Goal: Information Seeking & Learning: Check status

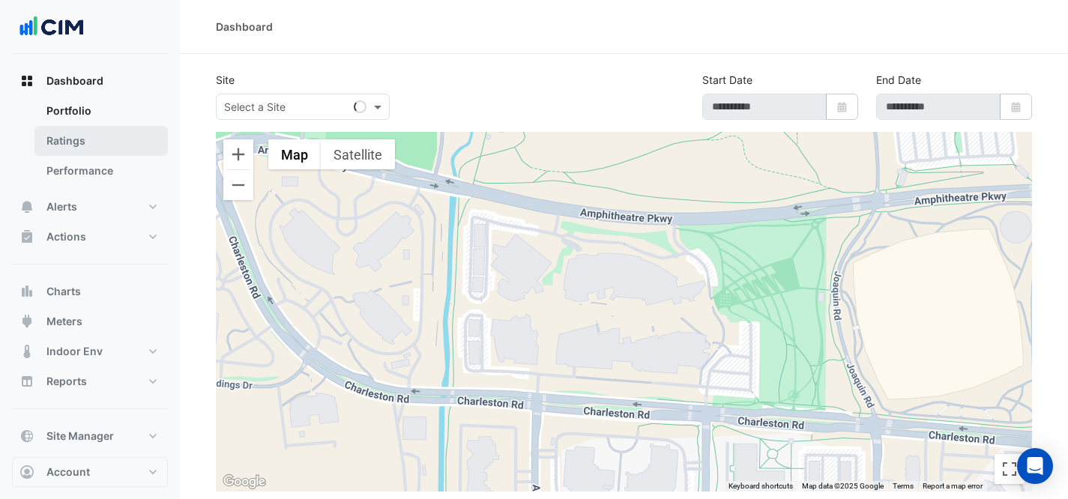
click at [77, 136] on link "Ratings" at bounding box center [100, 141] width 133 height 30
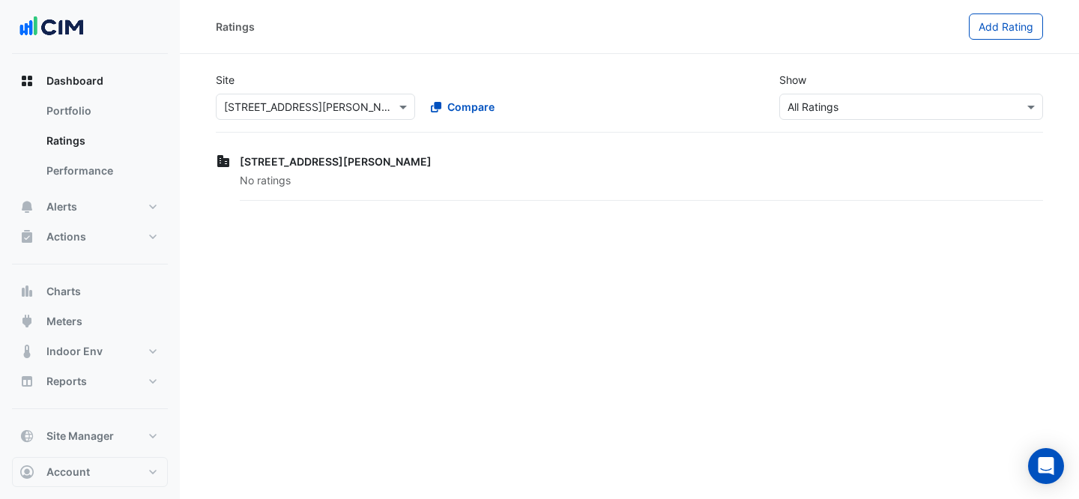
drag, startPoint x: 289, startPoint y: 88, endPoint x: 295, endPoint y: 97, distance: 10.2
click at [292, 92] on div "Select a Site × [STREET_ADDRESS][PERSON_NAME] Compare" at bounding box center [418, 104] width 411 height 32
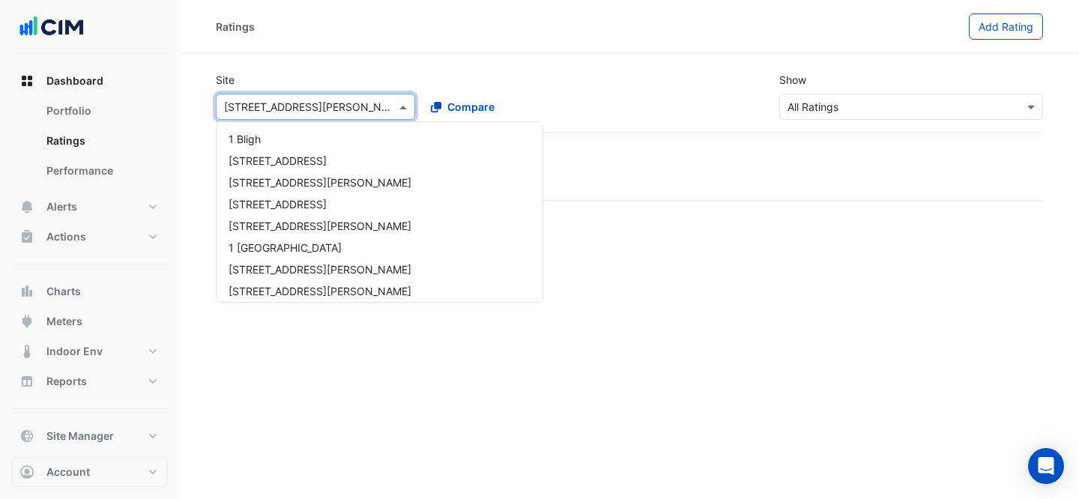
click at [298, 100] on input "text" at bounding box center [300, 108] width 153 height 16
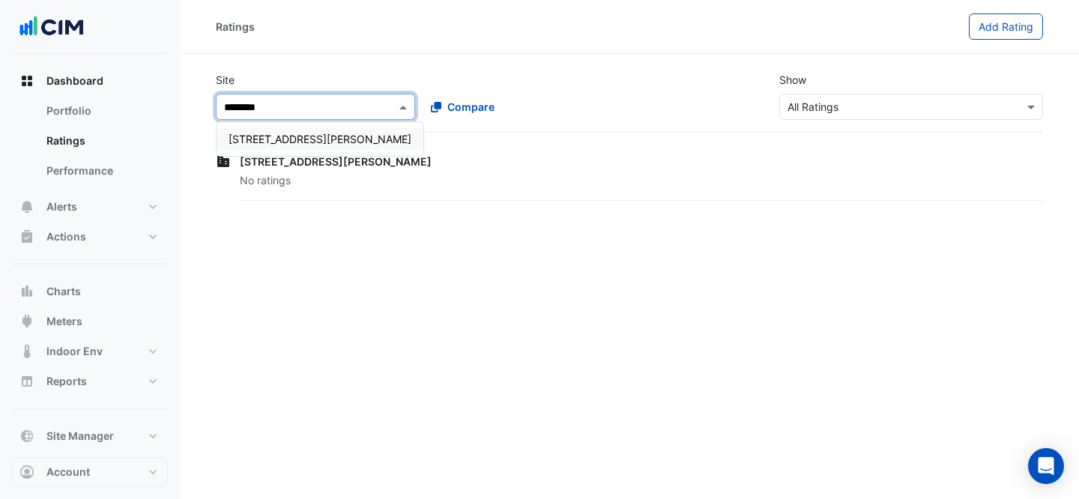
type input "*********"
click at [277, 136] on span "[STREET_ADDRESS][PERSON_NAME]" at bounding box center [320, 139] width 183 height 13
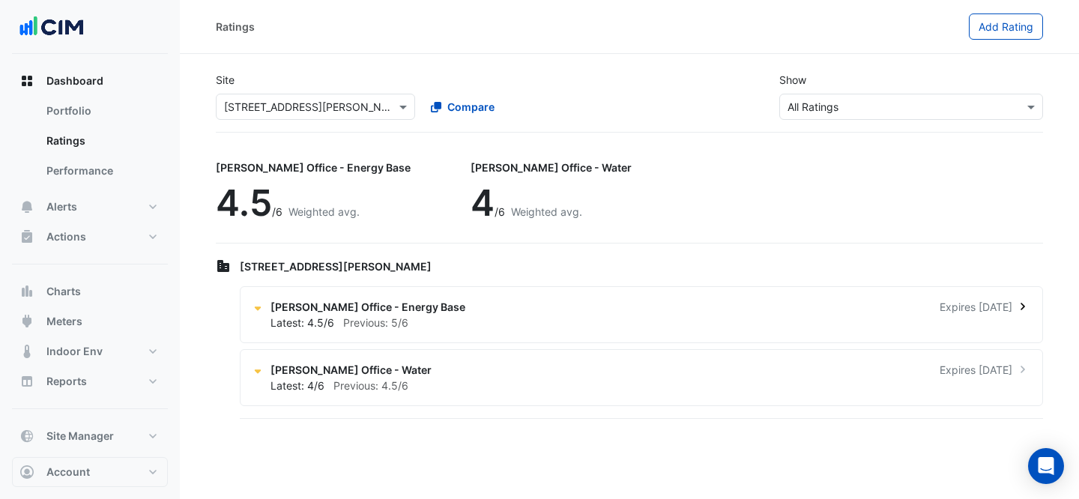
click at [630, 312] on div "[PERSON_NAME] Office - Energy Base Expires [DATE]" at bounding box center [651, 307] width 760 height 16
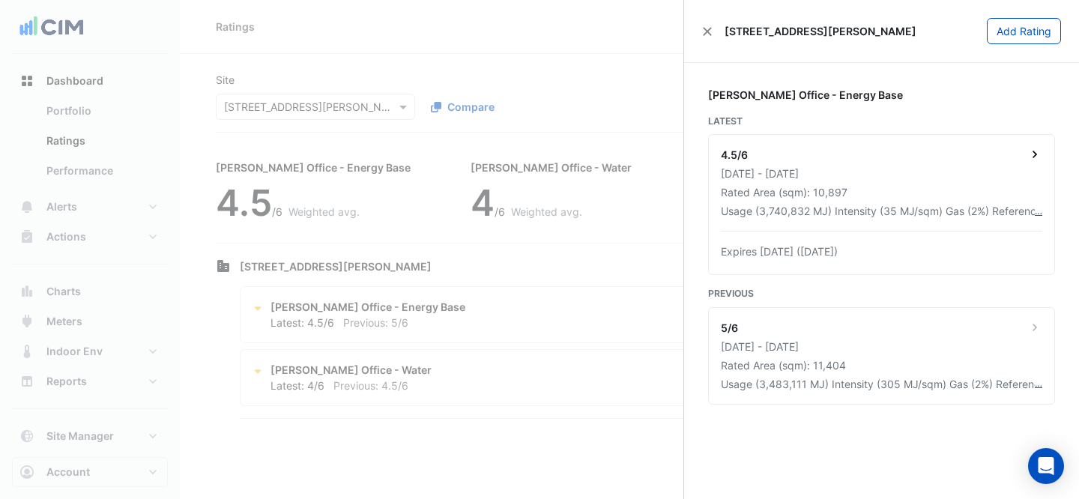
click at [948, 190] on div "Rated Area (sqm): 10,897" at bounding box center [882, 192] width 322 height 16
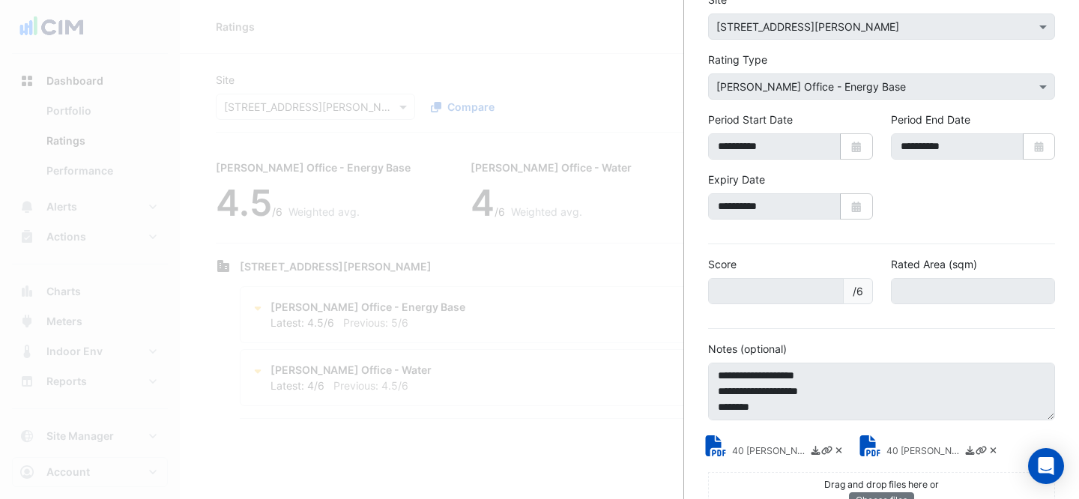
scroll to position [132, 0]
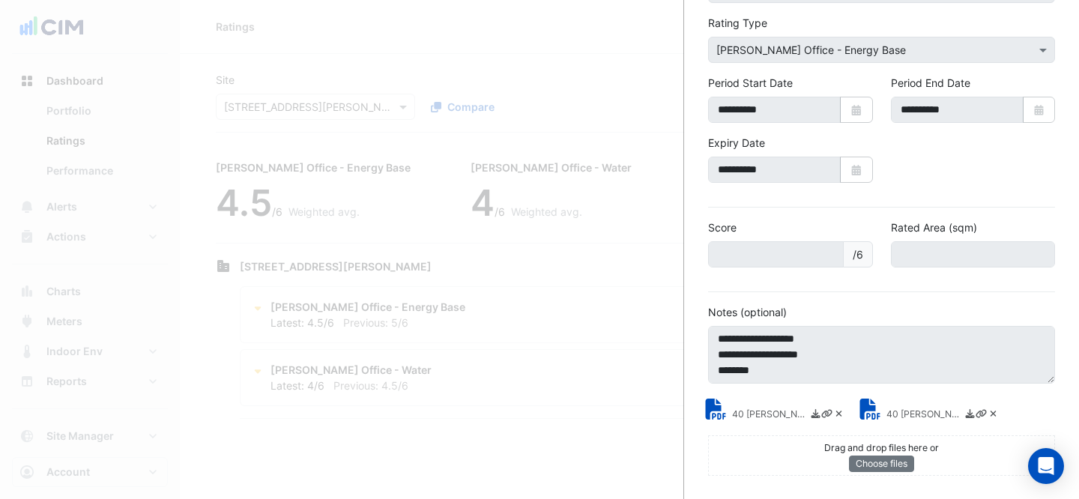
click at [336, 66] on ngb-offcanvas-backdrop at bounding box center [539, 249] width 1079 height 499
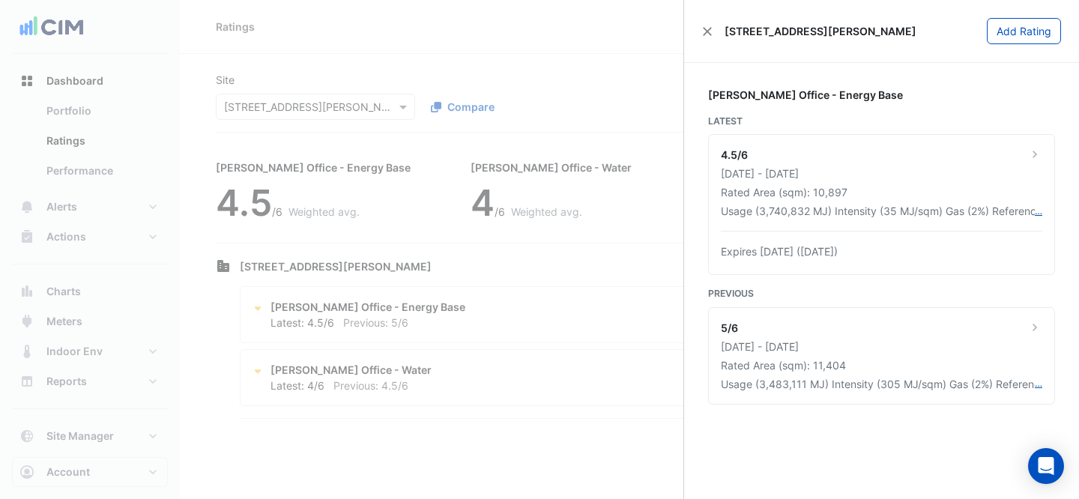
click at [262, 74] on ngb-offcanvas-backdrop at bounding box center [539, 249] width 1079 height 499
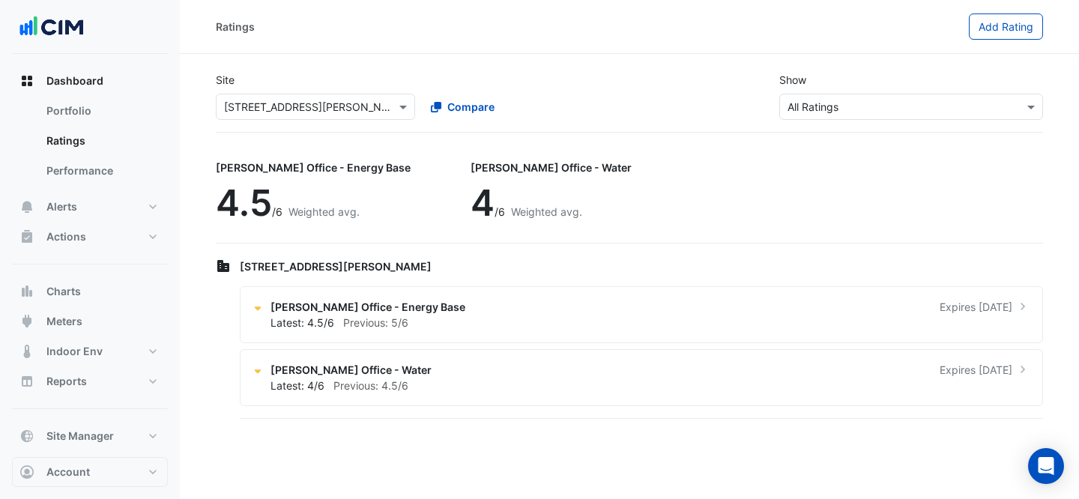
click at [271, 89] on div "Select a Site × [STREET_ADDRESS][PERSON_NAME] Compare" at bounding box center [418, 104] width 411 height 32
click at [275, 100] on input "text" at bounding box center [300, 108] width 153 height 16
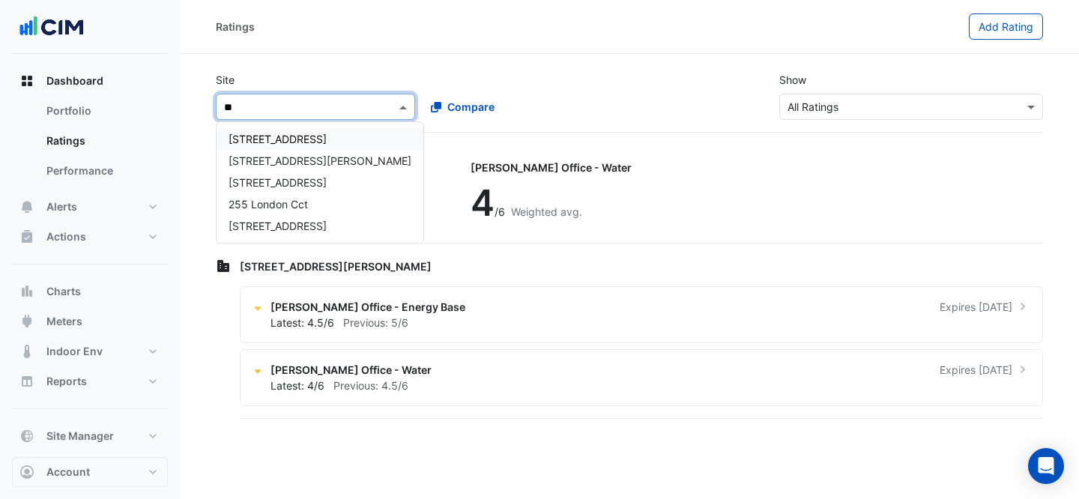
type input "***"
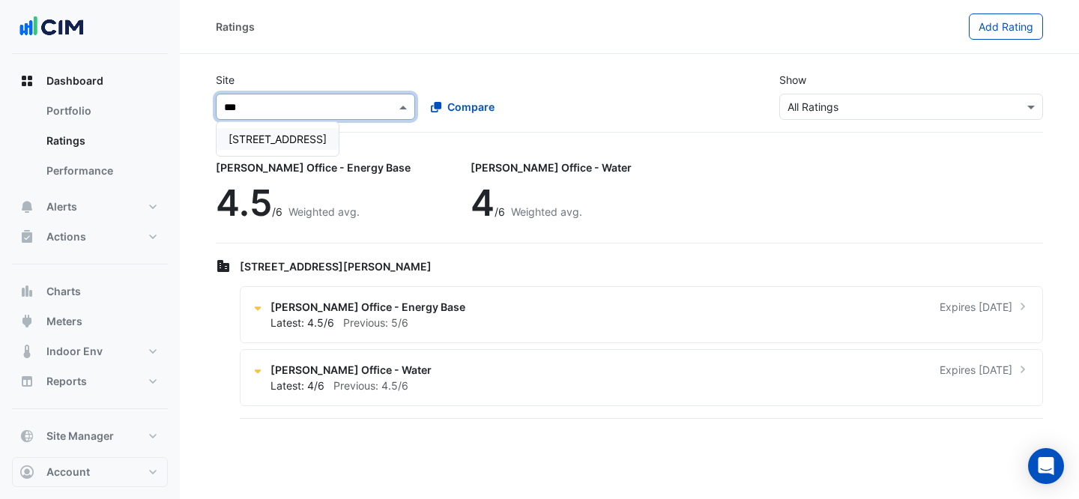
click at [289, 149] on div "[STREET_ADDRESS]" at bounding box center [278, 139] width 122 height 22
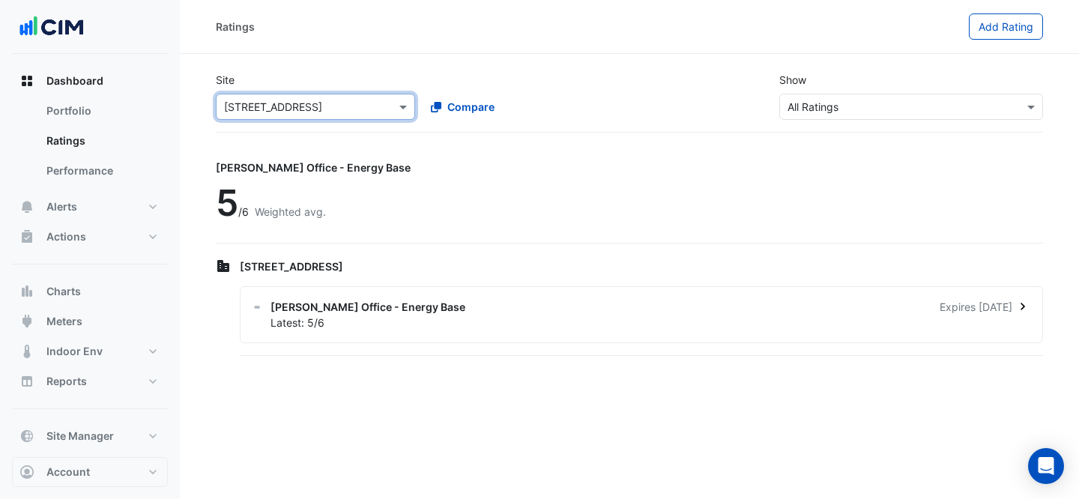
click at [539, 308] on div "[PERSON_NAME] Office - Energy Base Expires [DATE]" at bounding box center [651, 307] width 760 height 16
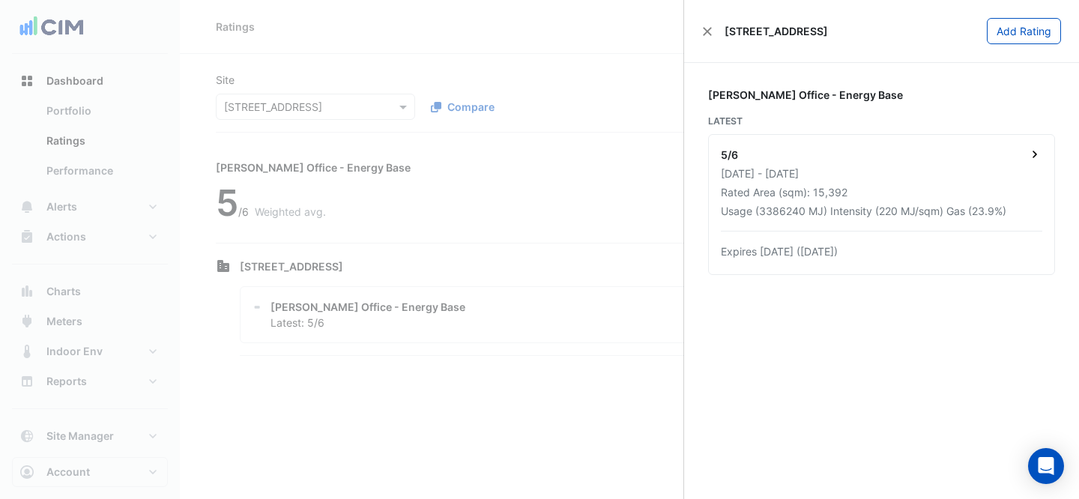
click at [887, 191] on div "Rated Area (sqm): 15,392" at bounding box center [882, 192] width 322 height 16
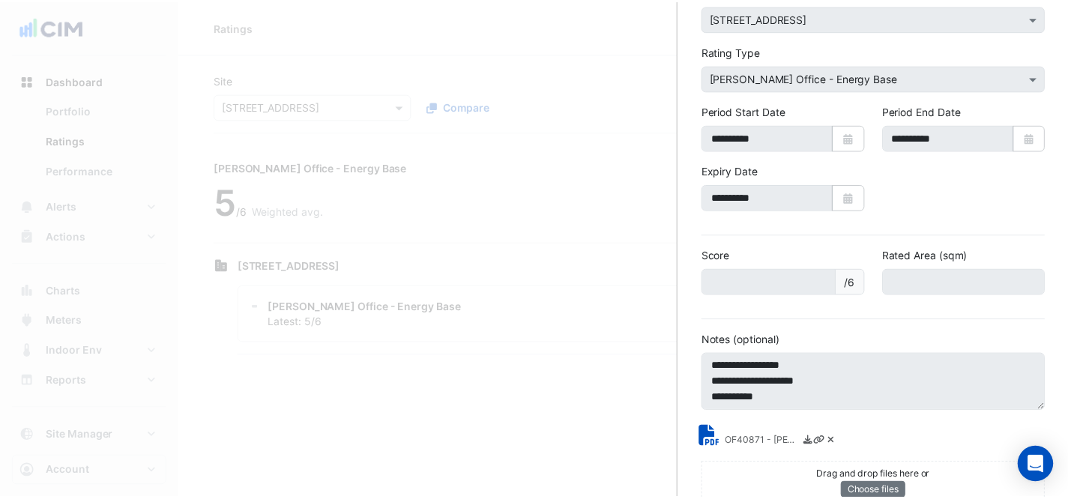
scroll to position [132, 0]
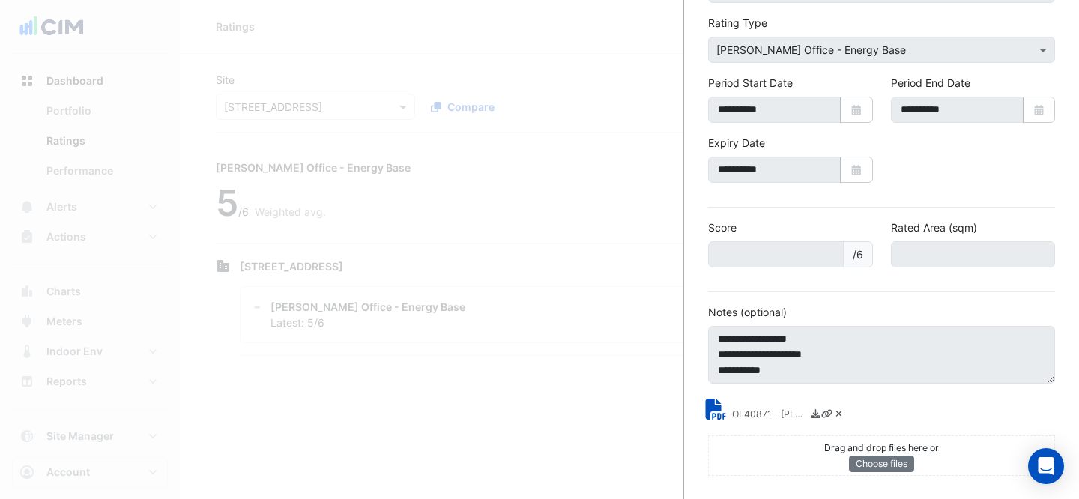
click at [726, 408] on icon at bounding box center [718, 409] width 21 height 21
click at [540, 199] on ngb-offcanvas-backdrop at bounding box center [539, 249] width 1079 height 499
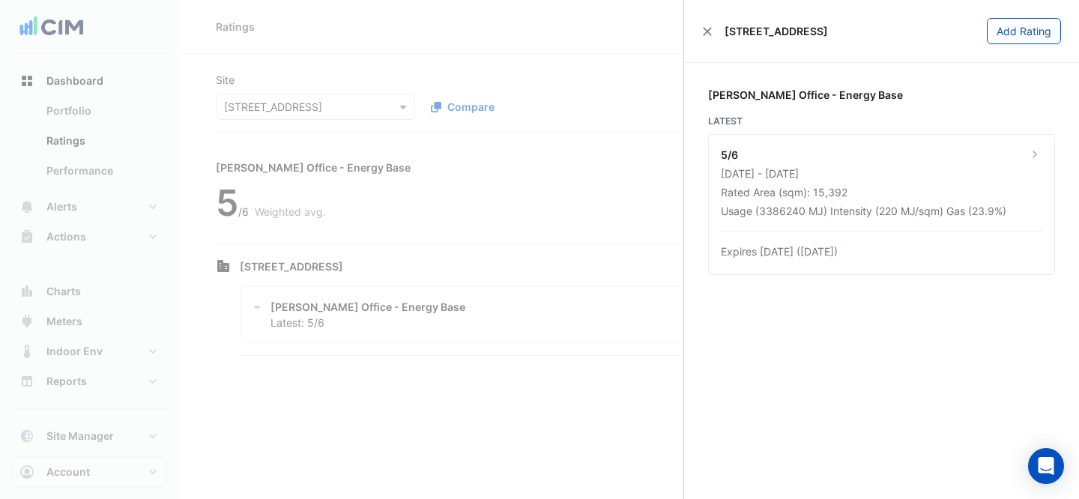
click at [49, 244] on ngb-offcanvas-backdrop at bounding box center [539, 249] width 1079 height 499
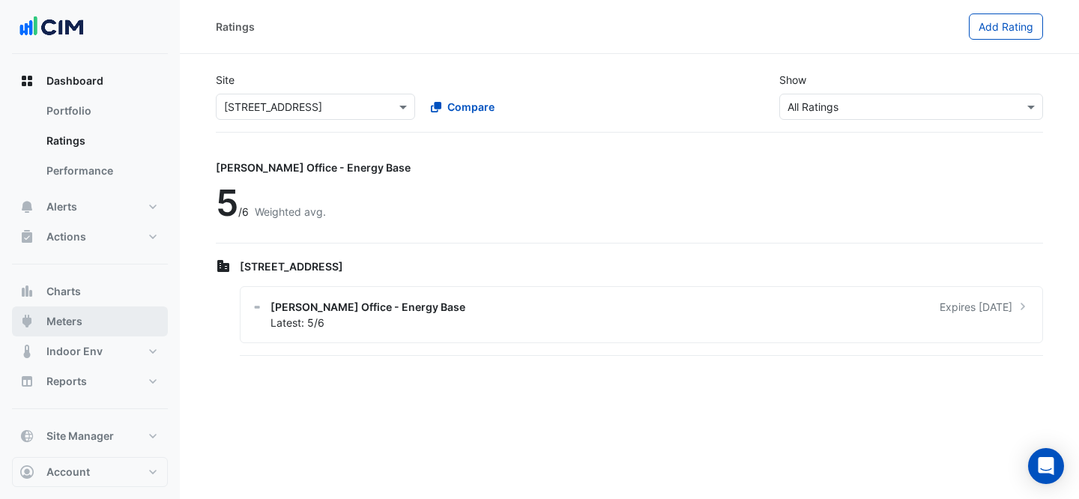
click at [94, 317] on button "Meters" at bounding box center [90, 322] width 156 height 30
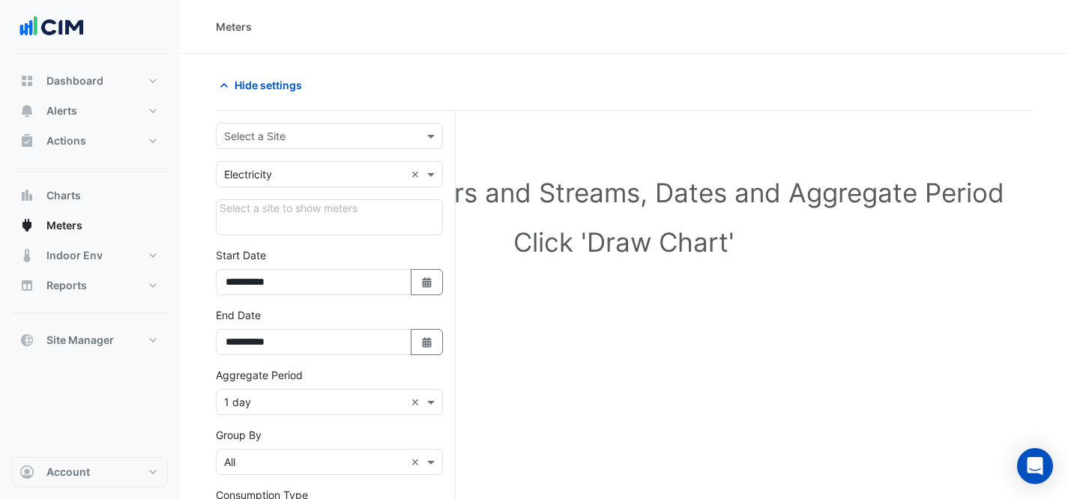
click at [329, 135] on input "text" at bounding box center [314, 137] width 181 height 16
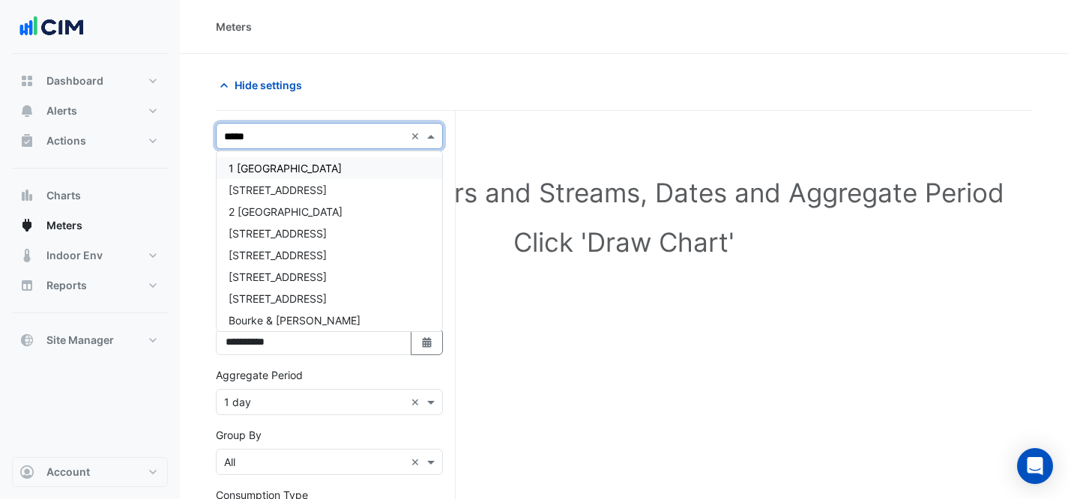
type input "******"
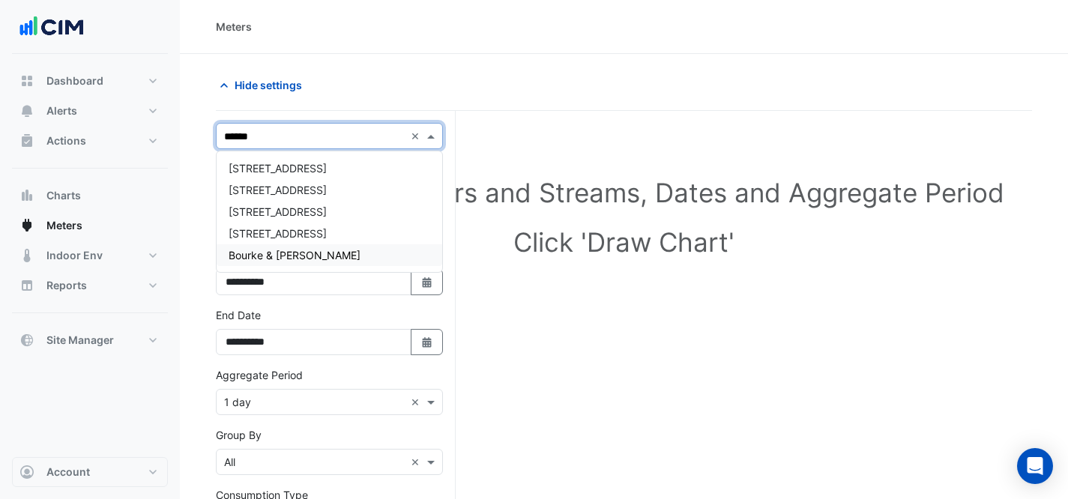
click at [307, 266] on div "[STREET_ADDRESS] [STREET_ADDRESS] [STREET_ADDRESS] [GEOGRAPHIC_DATA][STREET_ADD…" at bounding box center [330, 211] width 226 height 121
click at [303, 259] on span "Bourke & [PERSON_NAME]" at bounding box center [295, 255] width 132 height 13
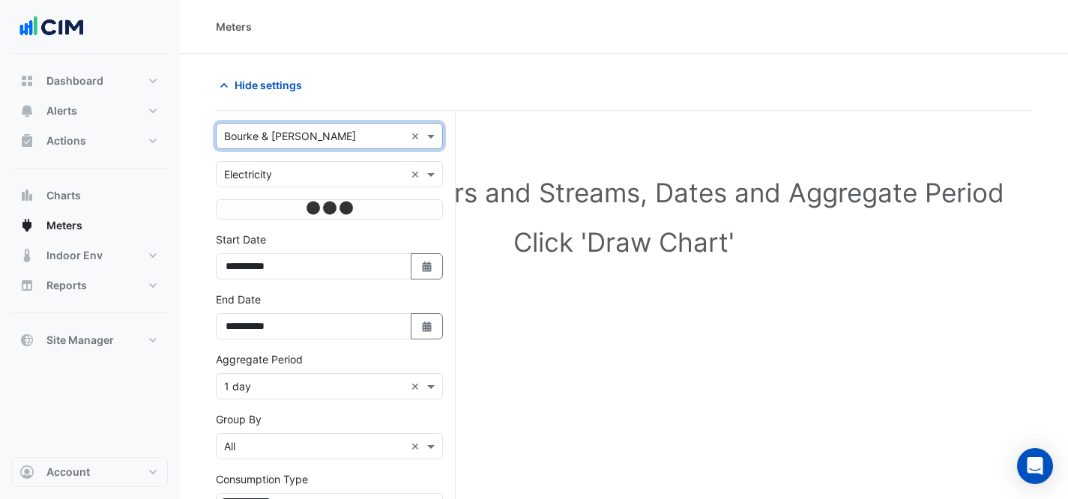
click at [313, 176] on input "text" at bounding box center [314, 175] width 181 height 16
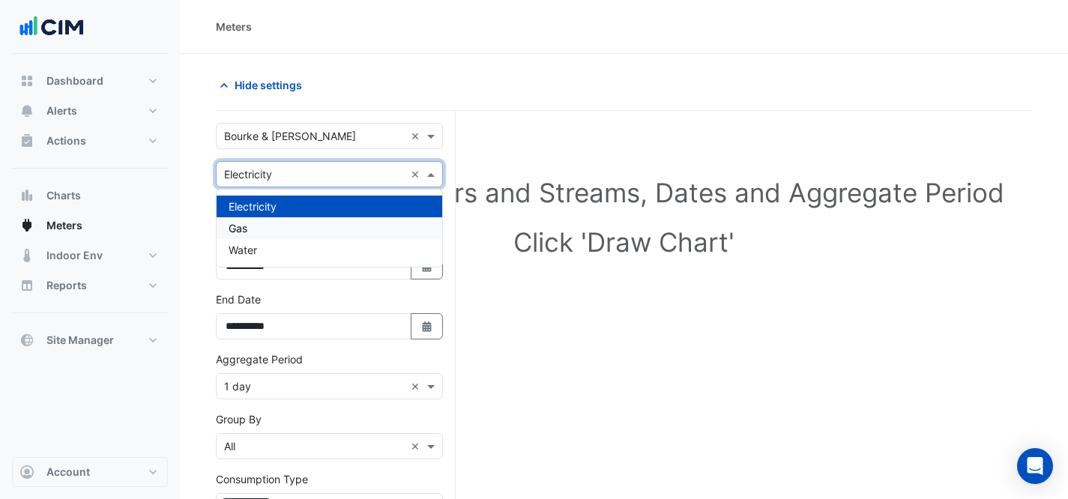
click at [301, 230] on div "Gas" at bounding box center [330, 228] width 226 height 22
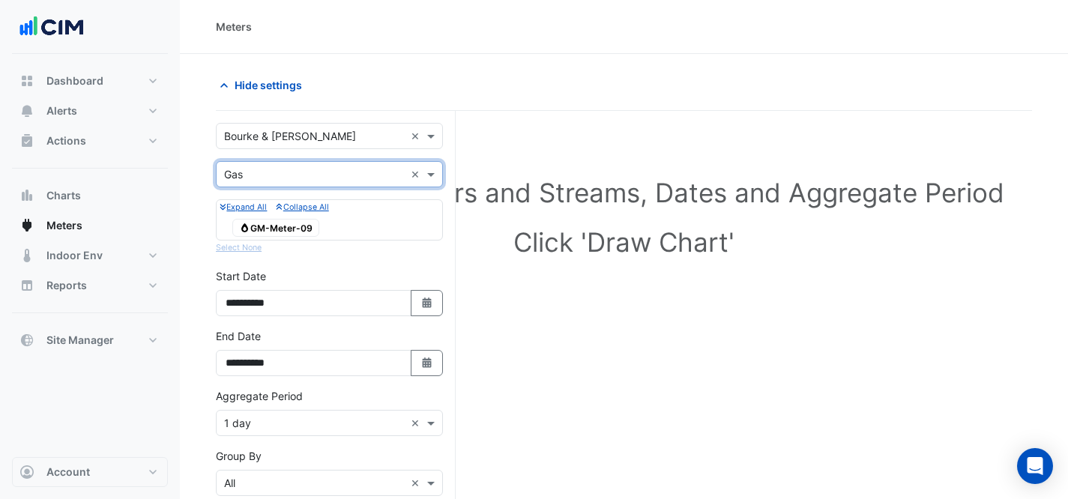
click at [288, 224] on span "Gas GM-Meter-09" at bounding box center [275, 228] width 87 height 18
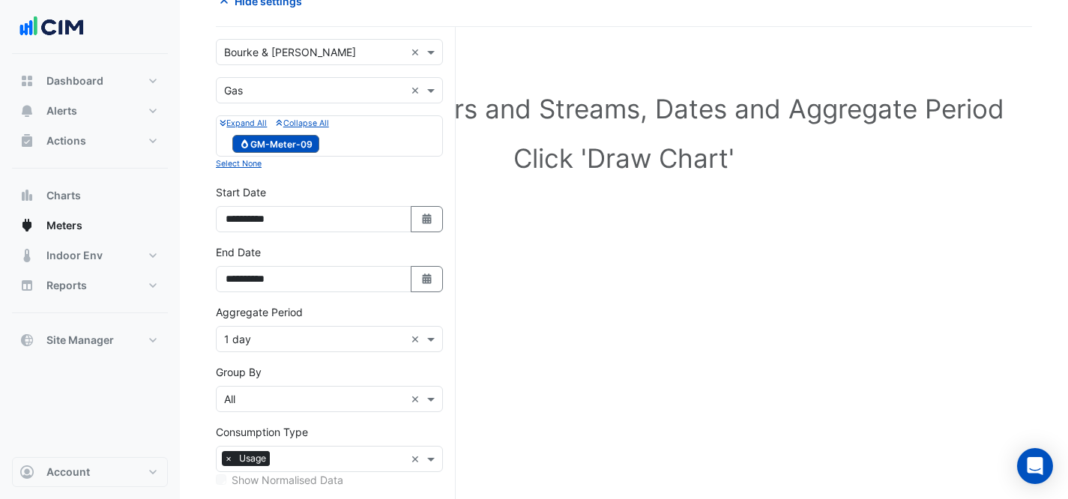
scroll to position [236, 0]
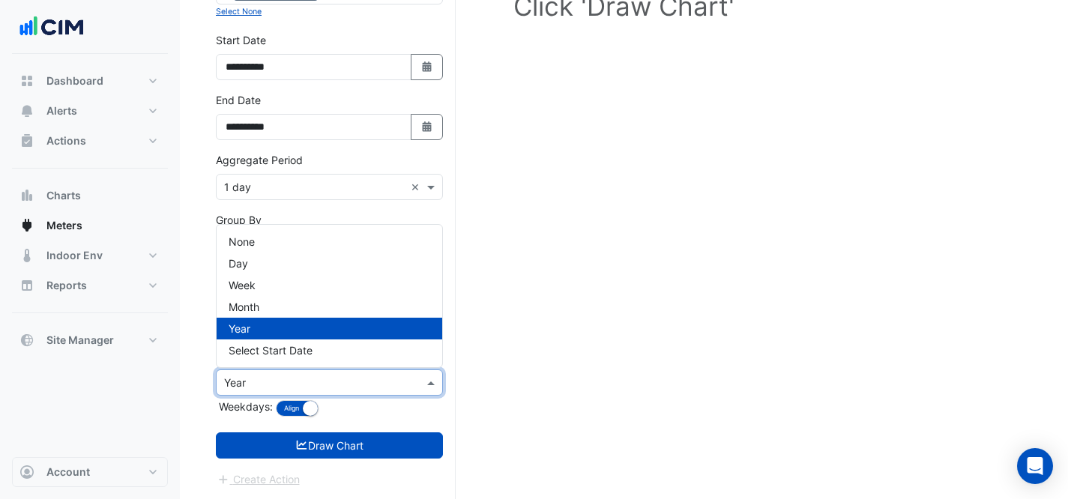
click at [356, 388] on input "text" at bounding box center [314, 384] width 181 height 16
click at [281, 236] on div "None" at bounding box center [330, 242] width 226 height 22
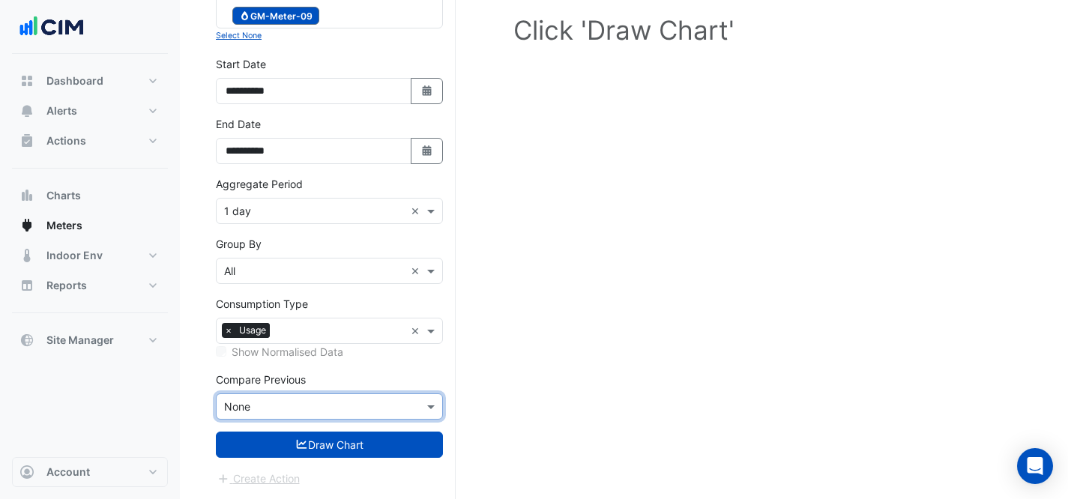
scroll to position [211, 0]
click at [288, 214] on input "text" at bounding box center [314, 213] width 181 height 16
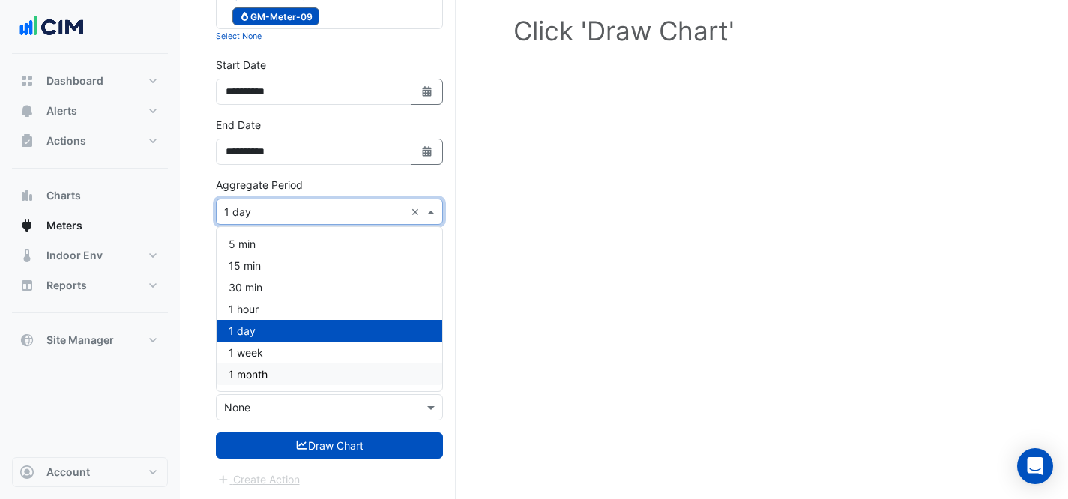
click at [310, 376] on div "1 month" at bounding box center [330, 375] width 226 height 22
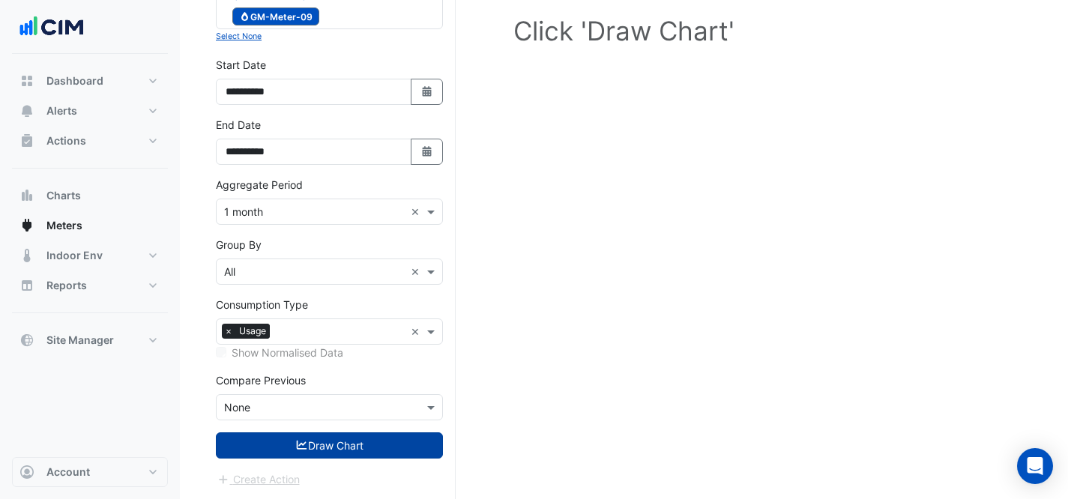
click at [323, 436] on button "Draw Chart" at bounding box center [329, 446] width 227 height 26
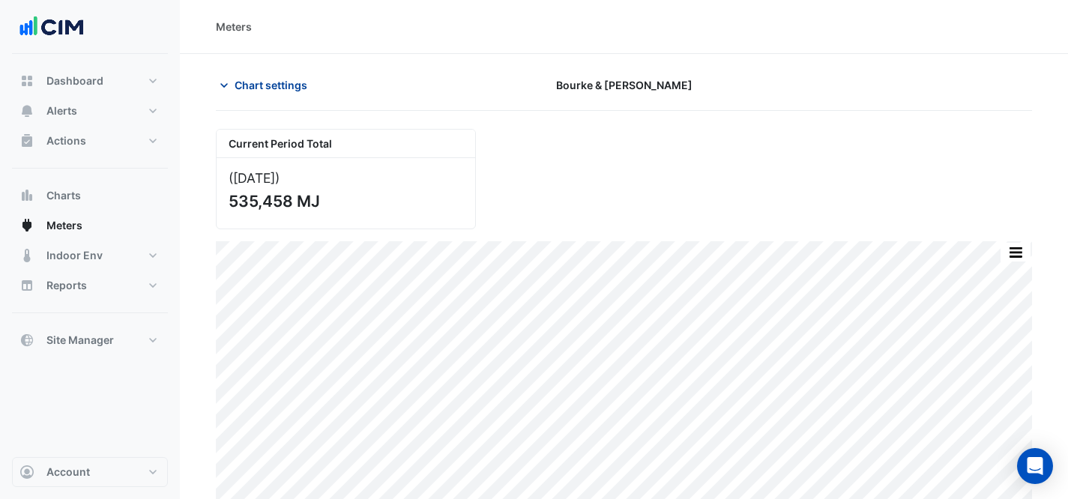
click at [240, 81] on span "Chart settings" at bounding box center [271, 85] width 73 height 16
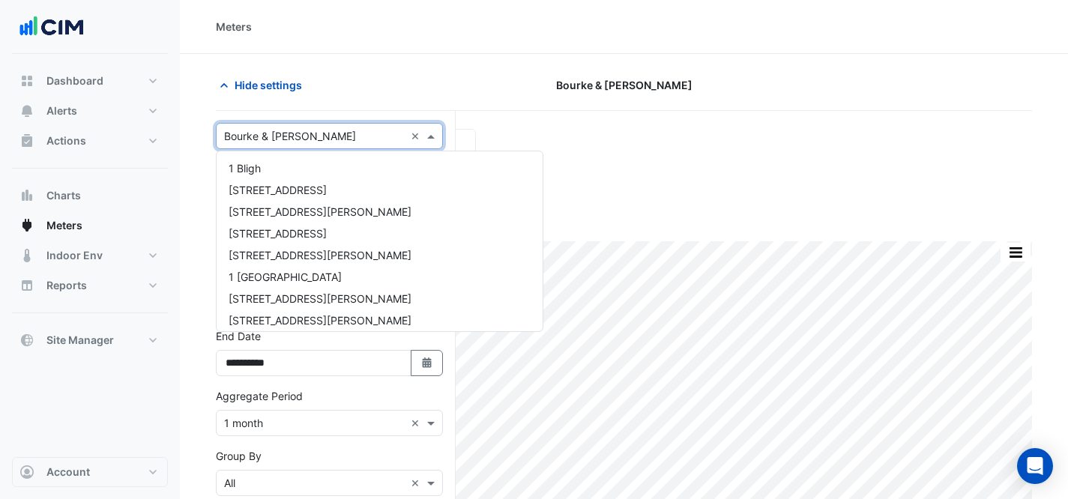
click at [320, 137] on input "text" at bounding box center [314, 137] width 181 height 16
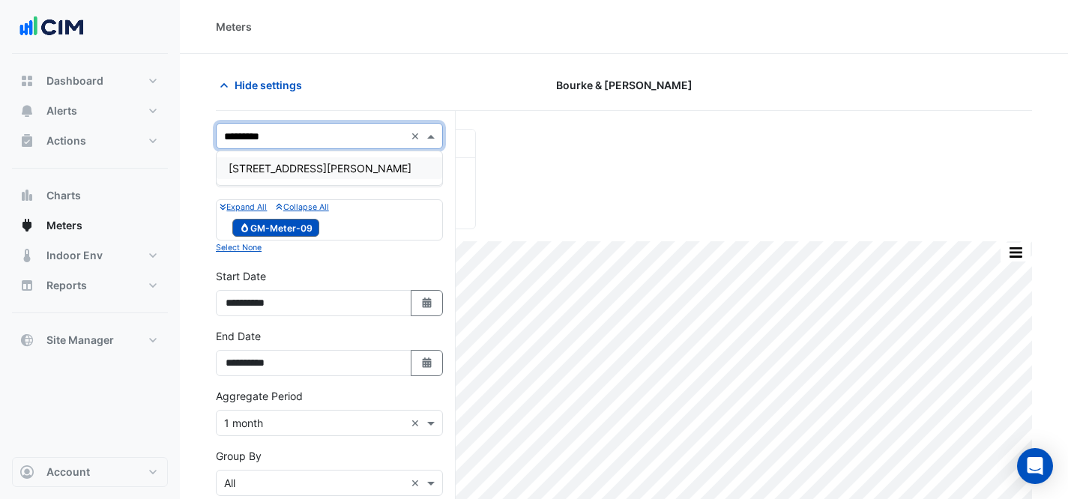
type input "**********"
click at [310, 157] on div "[STREET_ADDRESS][PERSON_NAME]" at bounding box center [330, 168] width 226 height 22
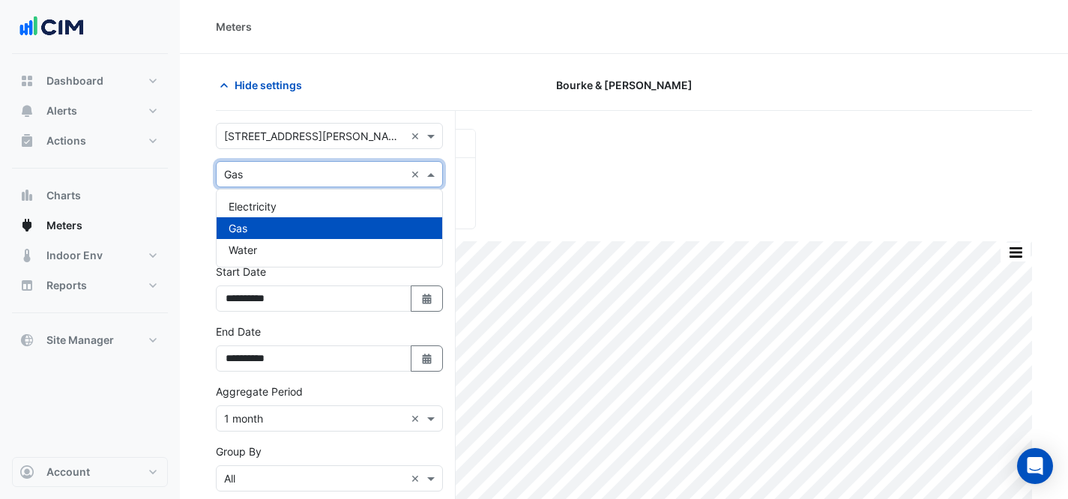
click at [311, 169] on input "text" at bounding box center [314, 175] width 181 height 16
click at [295, 196] on div "Electricity" at bounding box center [330, 207] width 226 height 22
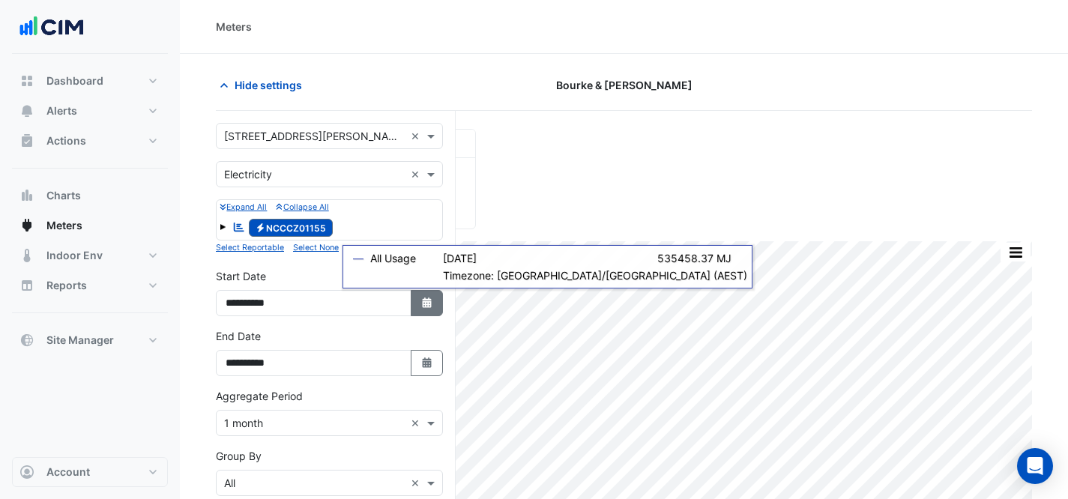
click at [427, 300] on icon "button" at bounding box center [426, 303] width 9 height 10
select select "*"
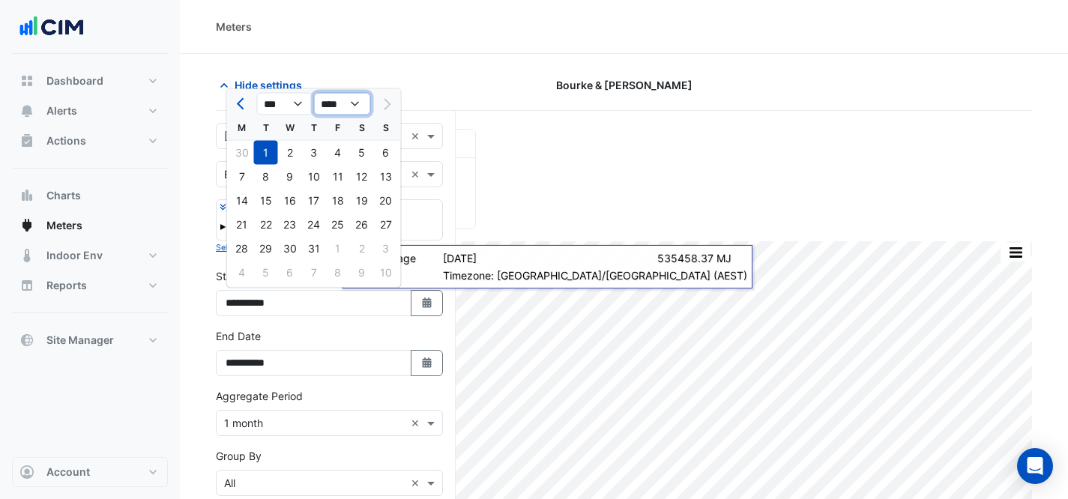
click at [352, 105] on select "**** **** **** **** **** **** **** **** **** **** ****" at bounding box center [342, 104] width 57 height 22
click at [346, 107] on select "**** **** **** **** **** **** **** **** **** **** ****" at bounding box center [342, 104] width 57 height 22
select select "****"
click at [365, 151] on div "1" at bounding box center [362, 153] width 24 height 24
type input "**********"
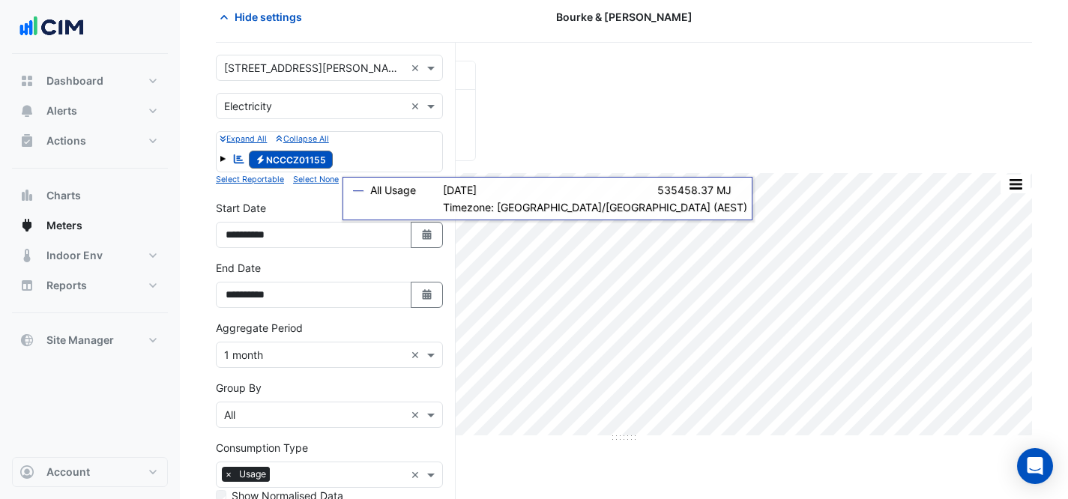
scroll to position [211, 0]
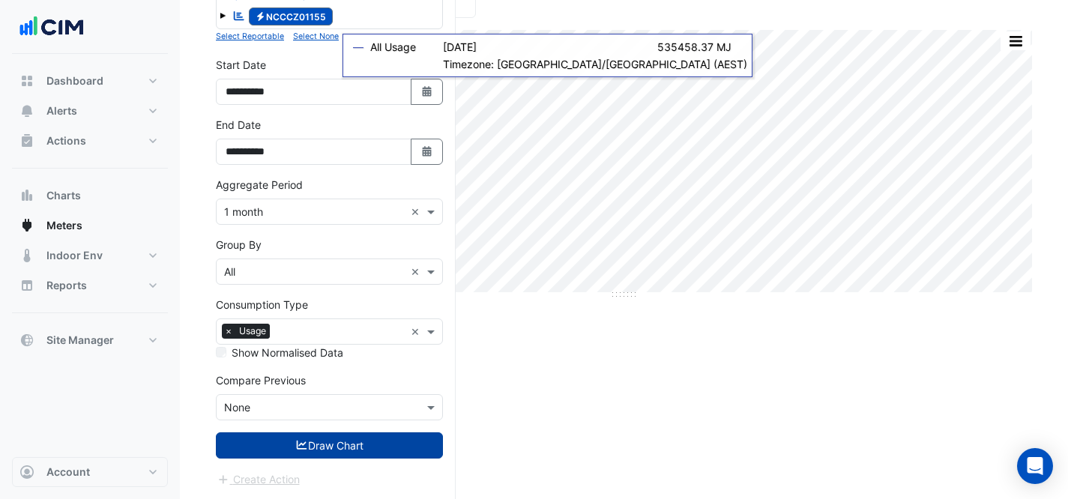
click at [299, 452] on button "Draw Chart" at bounding box center [329, 446] width 227 height 26
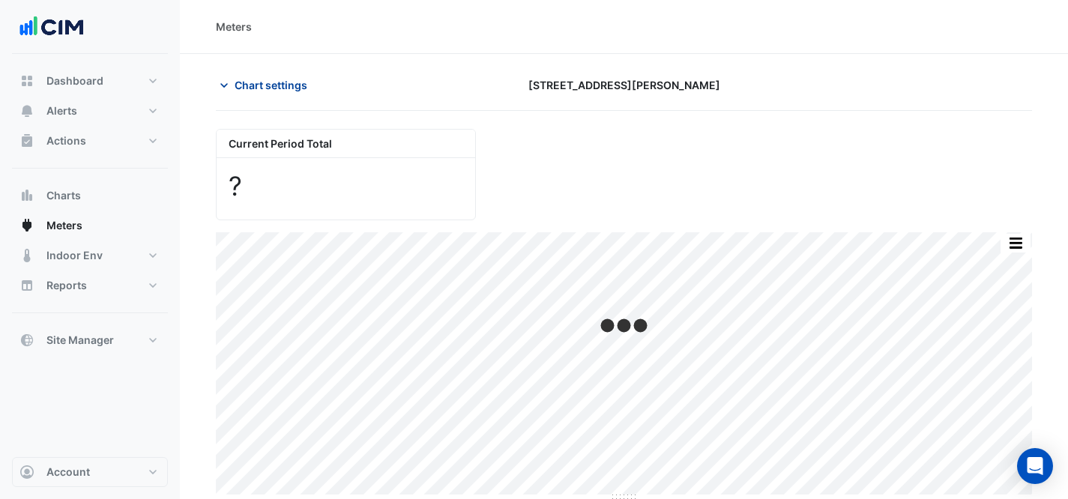
click at [280, 85] on span "Chart settings" at bounding box center [271, 85] width 73 height 16
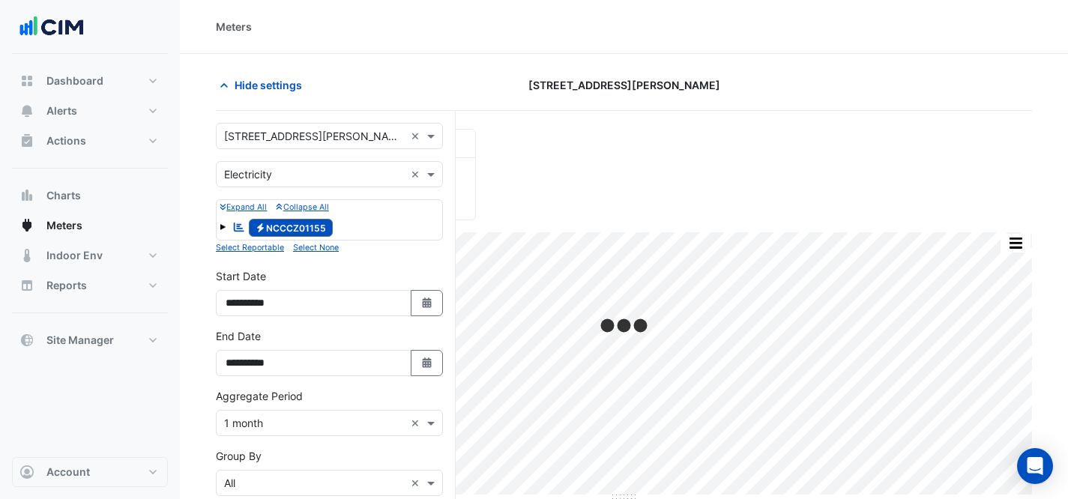
click at [223, 227] on span at bounding box center [223, 227] width 6 height 6
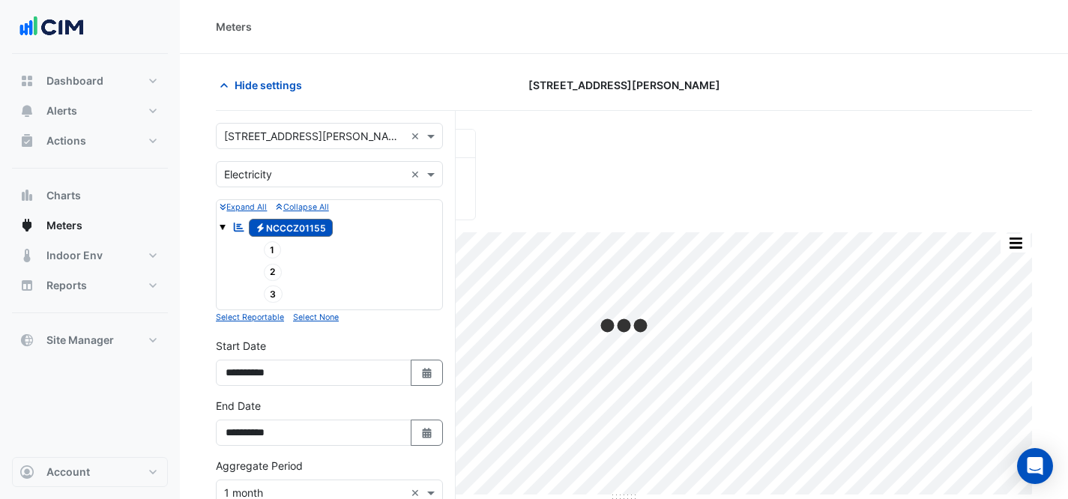
click at [272, 232] on span "Electricity NCCCZ01155" at bounding box center [291, 228] width 85 height 18
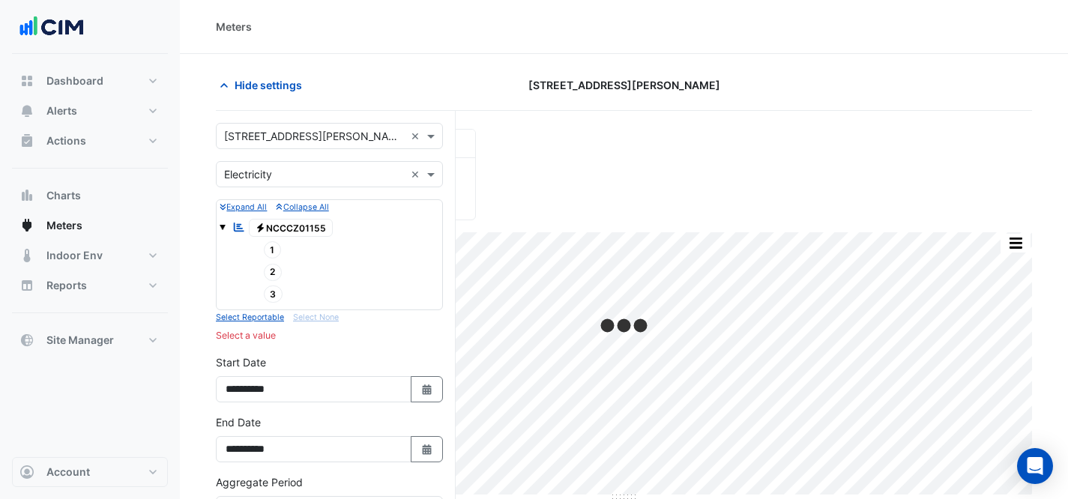
click at [275, 270] on span "2" at bounding box center [273, 272] width 19 height 17
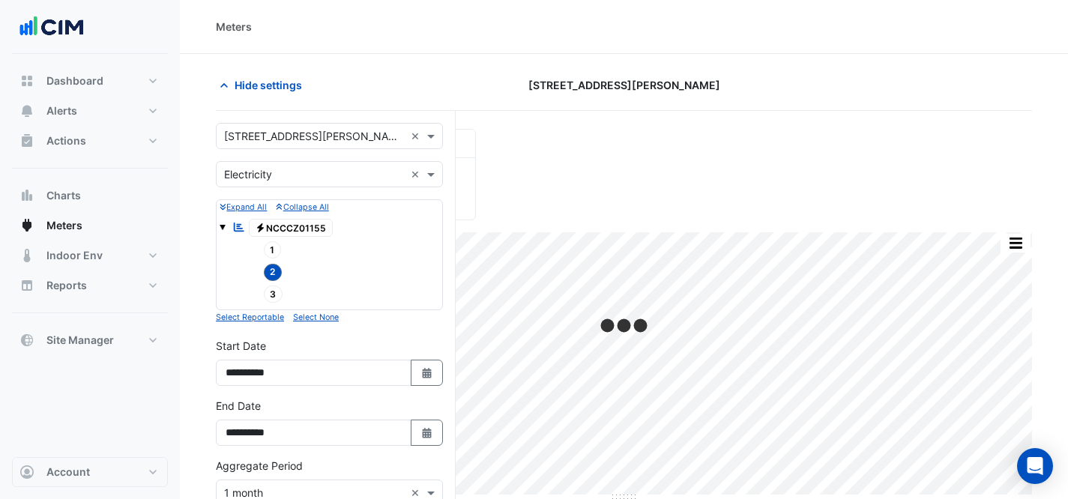
scroll to position [281, 0]
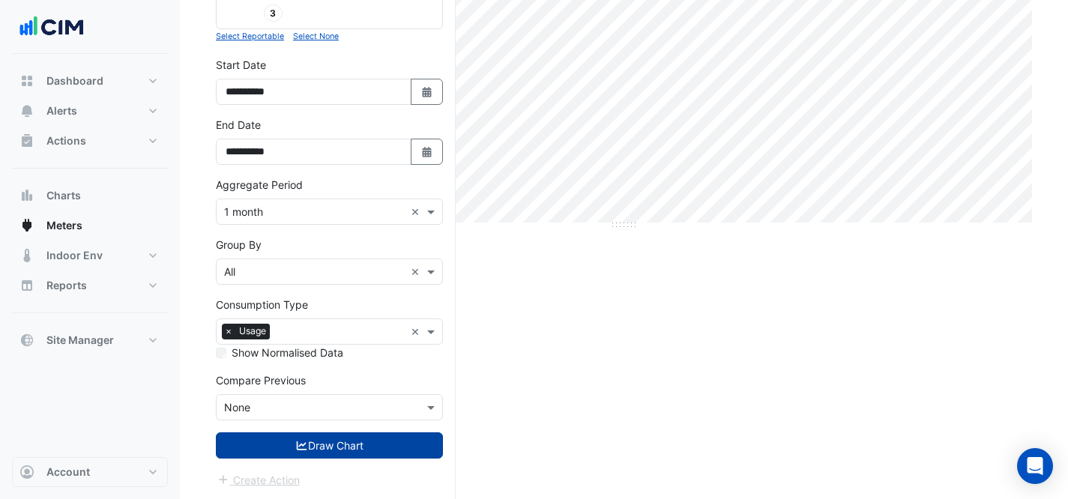
click at [337, 445] on button "Draw Chart" at bounding box center [329, 446] width 227 height 26
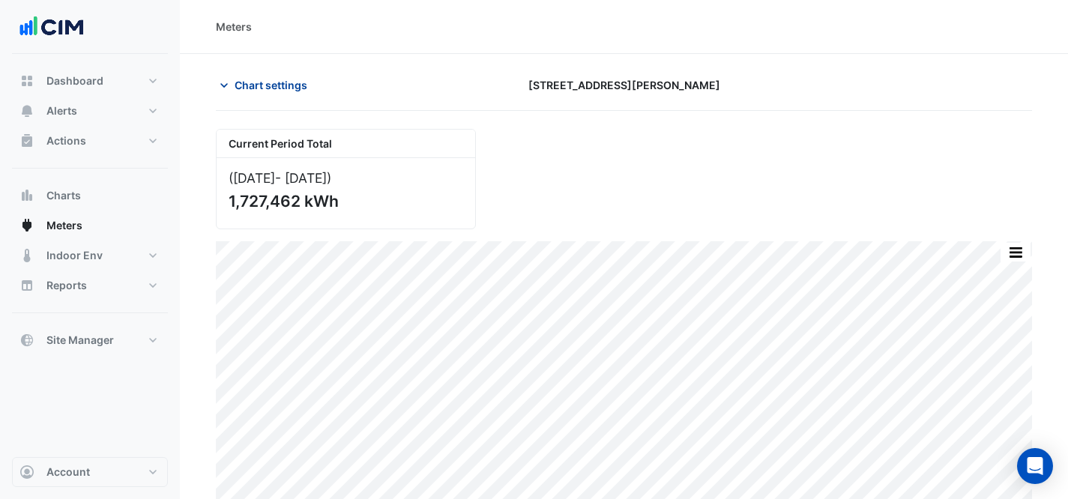
click at [253, 81] on span "Chart settings" at bounding box center [271, 85] width 73 height 16
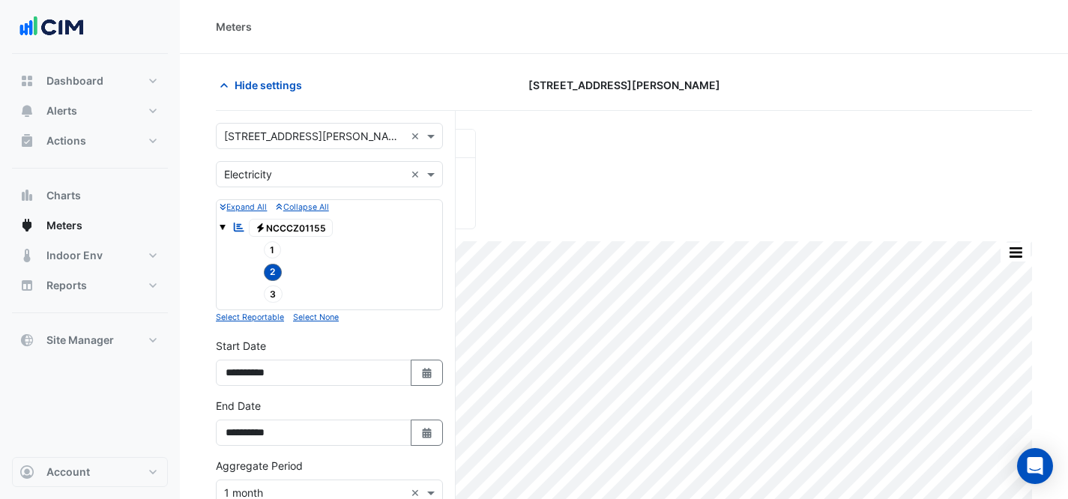
click at [268, 253] on span "1" at bounding box center [273, 249] width 18 height 17
click at [276, 287] on span "3" at bounding box center [273, 294] width 19 height 17
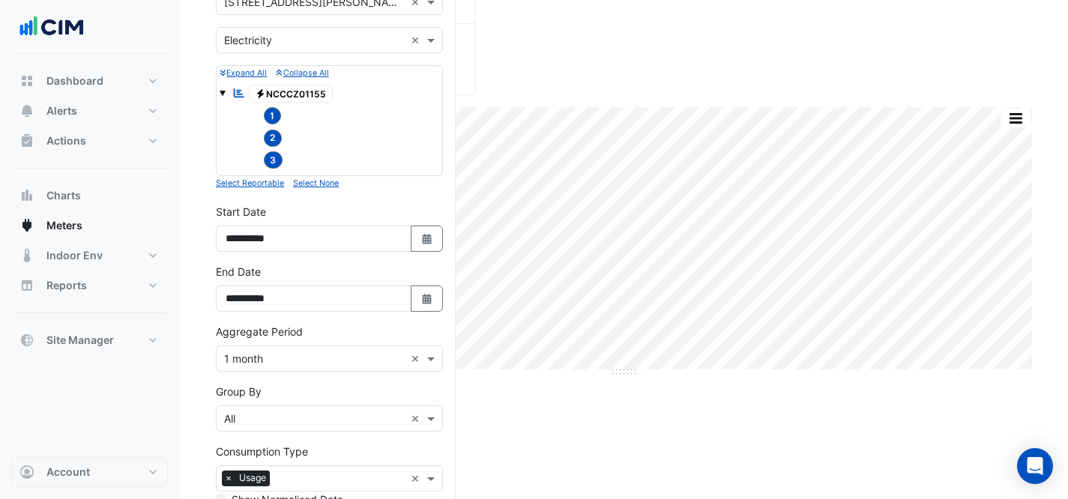
scroll to position [226, 0]
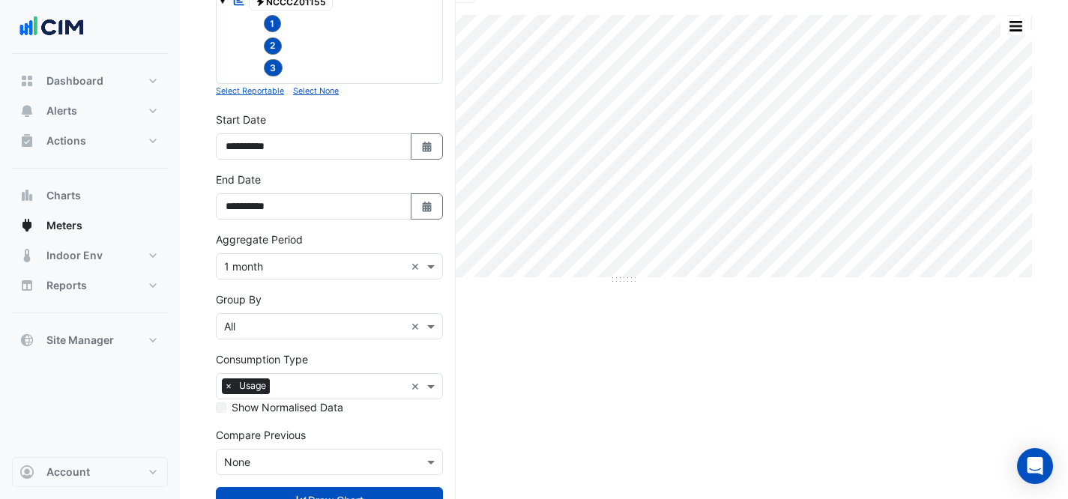
click at [382, 466] on input "text" at bounding box center [314, 463] width 181 height 16
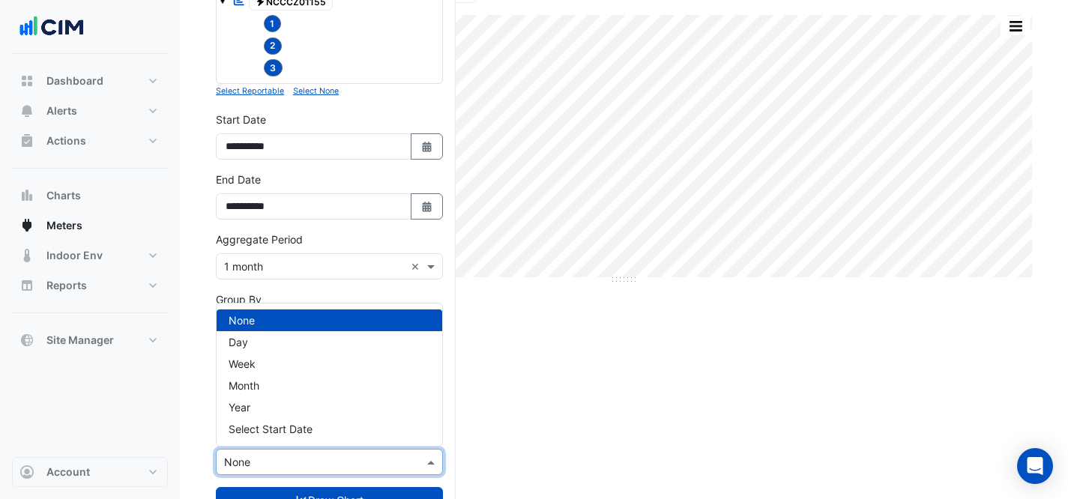
click at [488, 447] on div "Current Period Total ([DATE] - [DATE] ) 1,727,462 kWh Print Save as JPEG Save a…" at bounding box center [624, 229] width 816 height 653
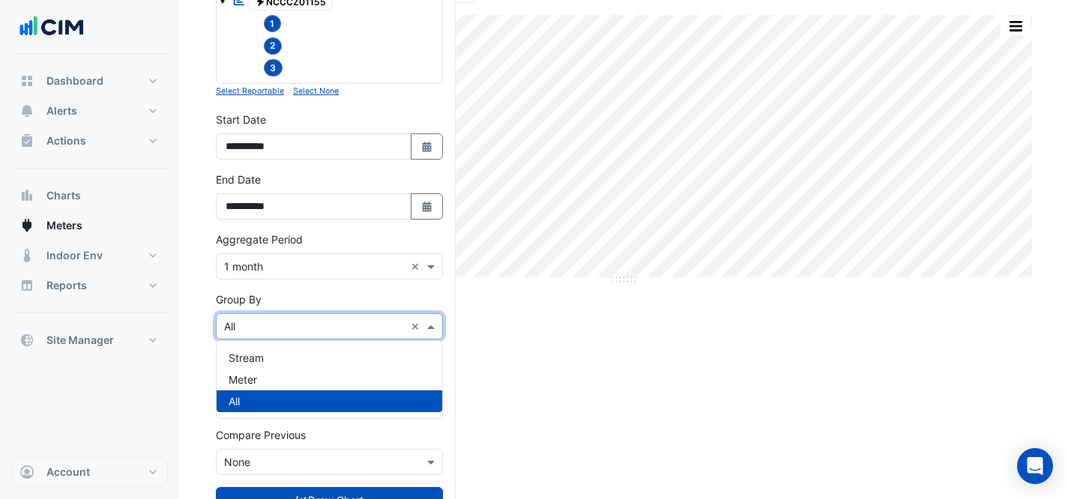
click at [320, 334] on div "Group By × All ×" at bounding box center [329, 326] width 227 height 26
click at [283, 361] on div "Stream" at bounding box center [330, 358] width 226 height 22
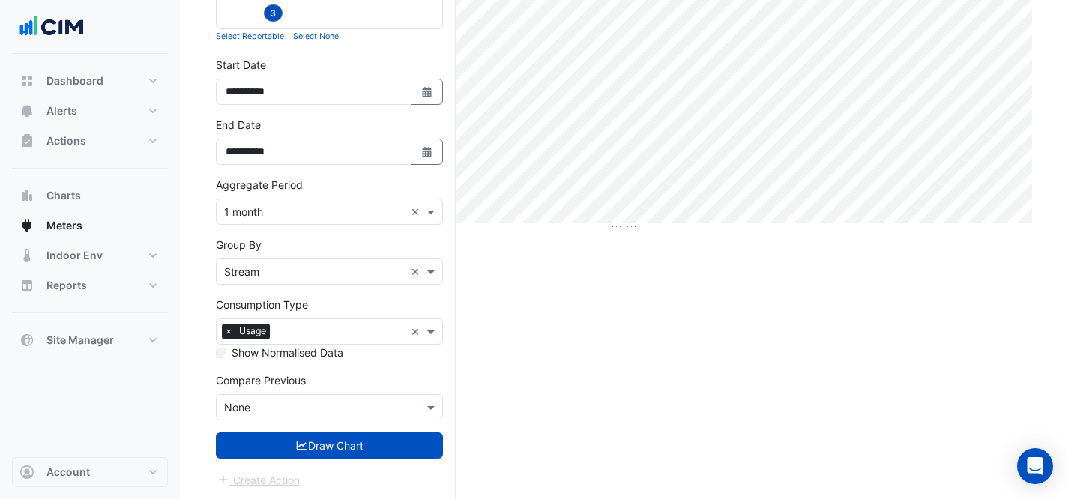
click at [346, 463] on form "Select a Site × [STREET_ADDRESS][PERSON_NAME] × Utility Type × Electricity × Ex…" at bounding box center [329, 165] width 227 height 647
click at [341, 437] on button "Draw Chart" at bounding box center [329, 446] width 227 height 26
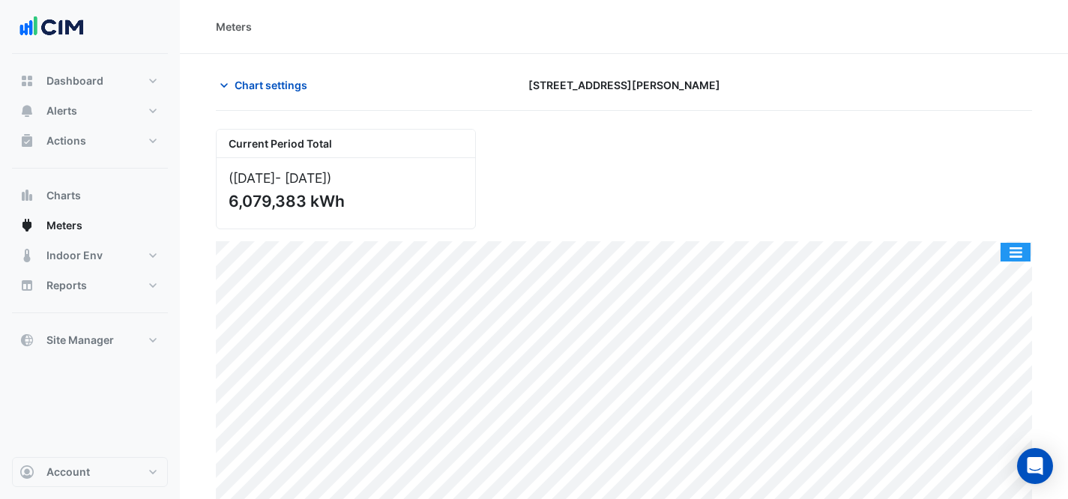
click at [1016, 250] on button "button" at bounding box center [1016, 252] width 30 height 19
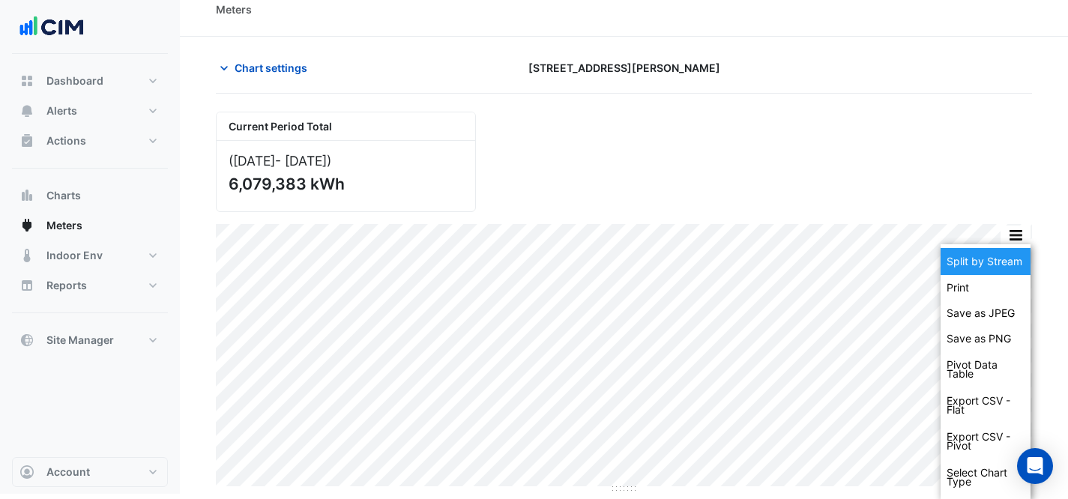
click at [986, 263] on div "Split by Stream" at bounding box center [986, 261] width 90 height 27
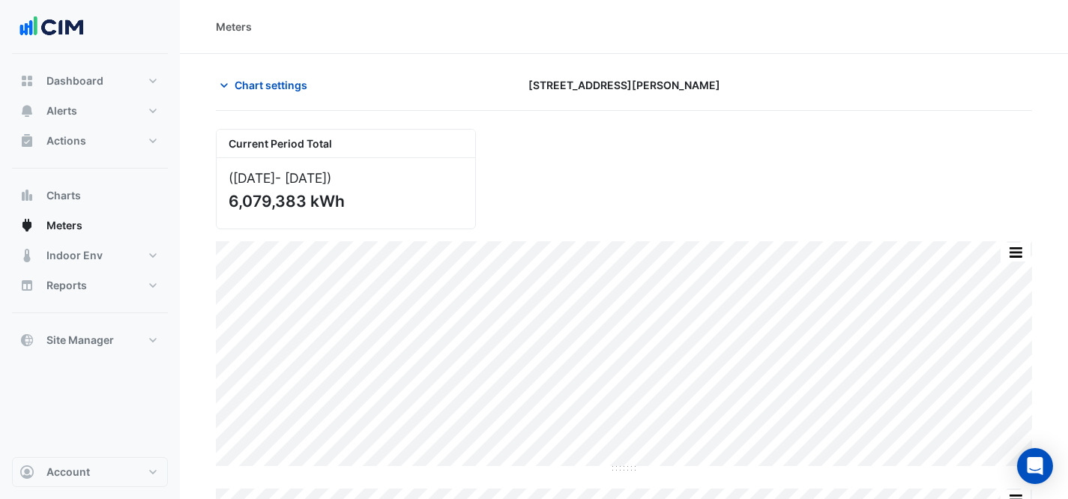
click at [1020, 250] on button "button" at bounding box center [1016, 252] width 30 height 19
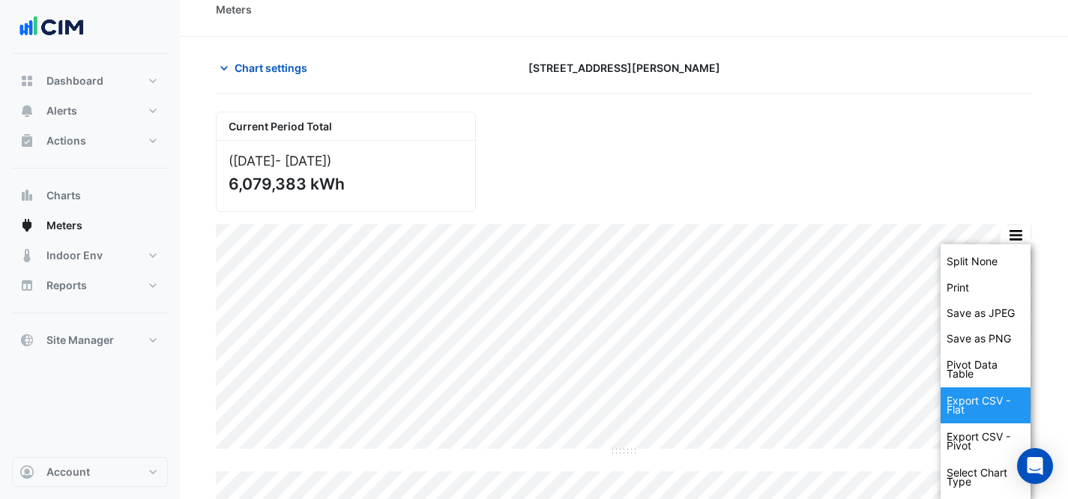
click at [983, 415] on div "Export CSV - Flat" at bounding box center [986, 406] width 90 height 36
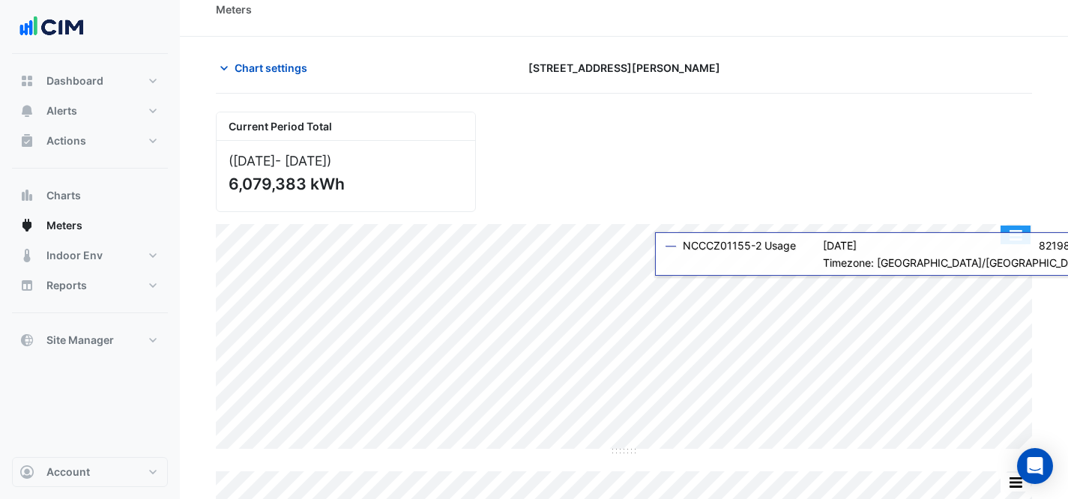
click at [1013, 230] on button "button" at bounding box center [1016, 235] width 30 height 19
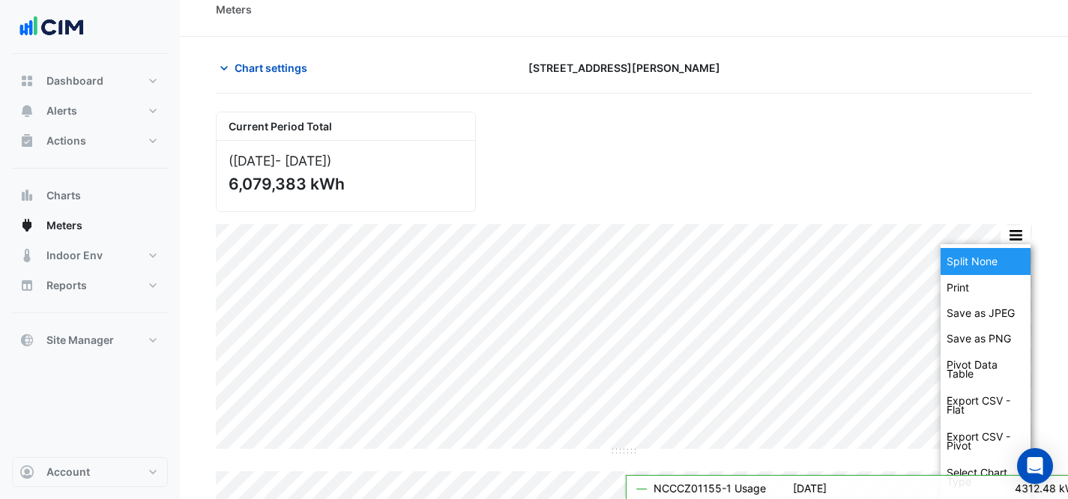
click at [986, 264] on div "Split None" at bounding box center [986, 261] width 90 height 27
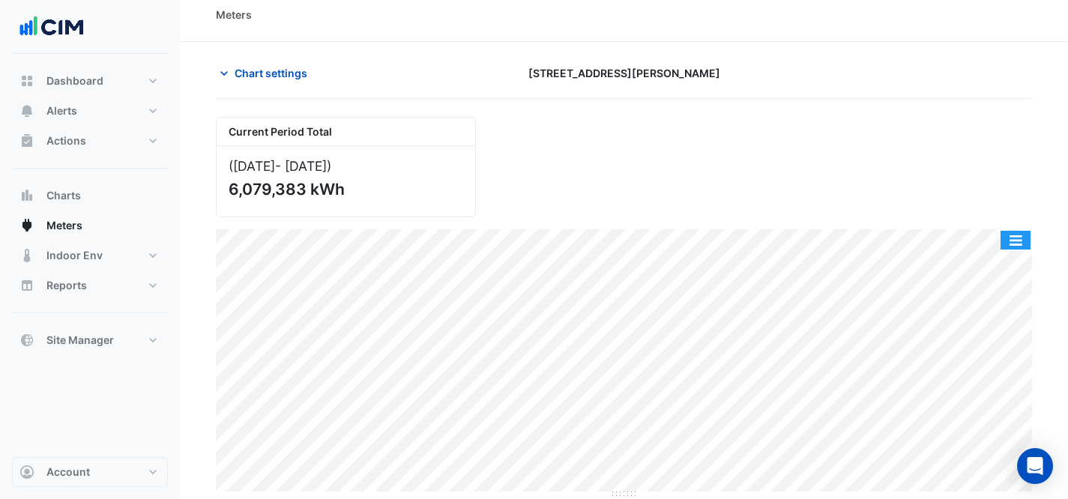
click at [1015, 242] on button "button" at bounding box center [1016, 240] width 30 height 19
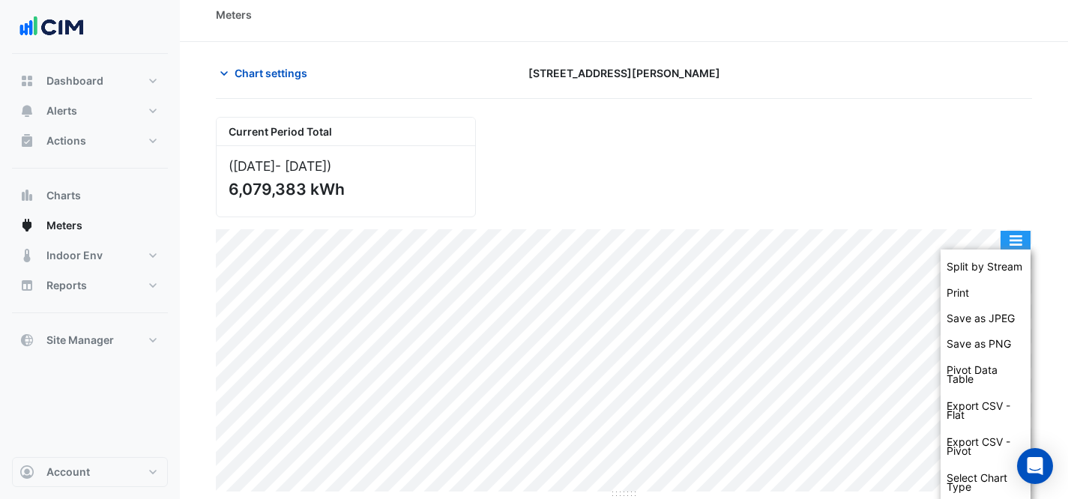
scroll to position [17, 0]
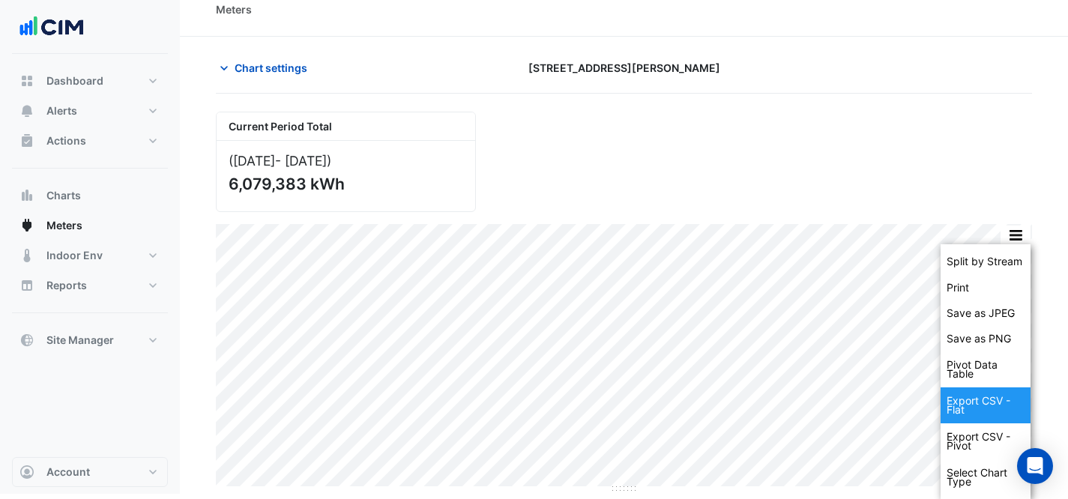
click at [957, 408] on div "Export CSV - Flat" at bounding box center [986, 406] width 90 height 36
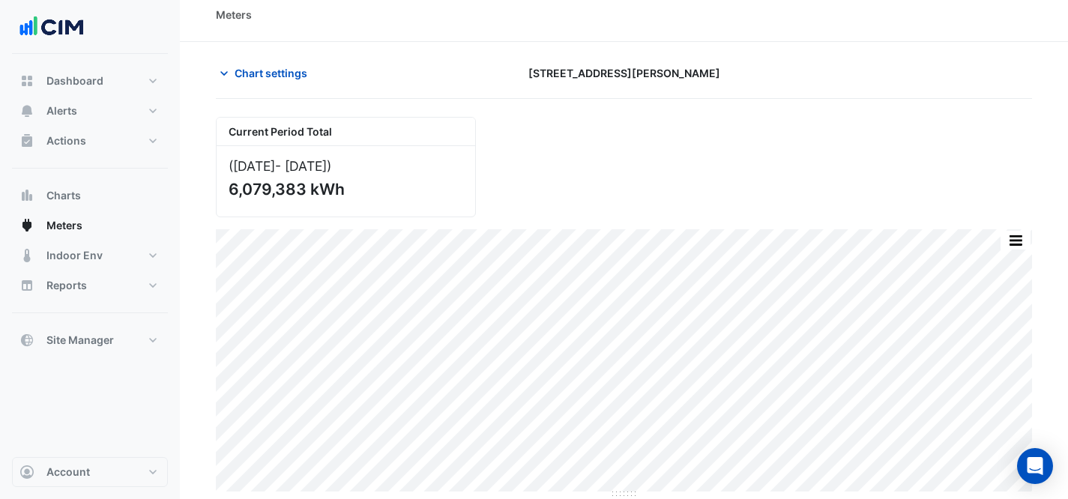
scroll to position [12, 0]
click at [867, 118] on div "Current Period Total ([DATE] - [DATE] ) 6,079,383 kWh" at bounding box center [624, 161] width 834 height 112
click at [127, 85] on button "Dashboard" at bounding box center [90, 81] width 156 height 30
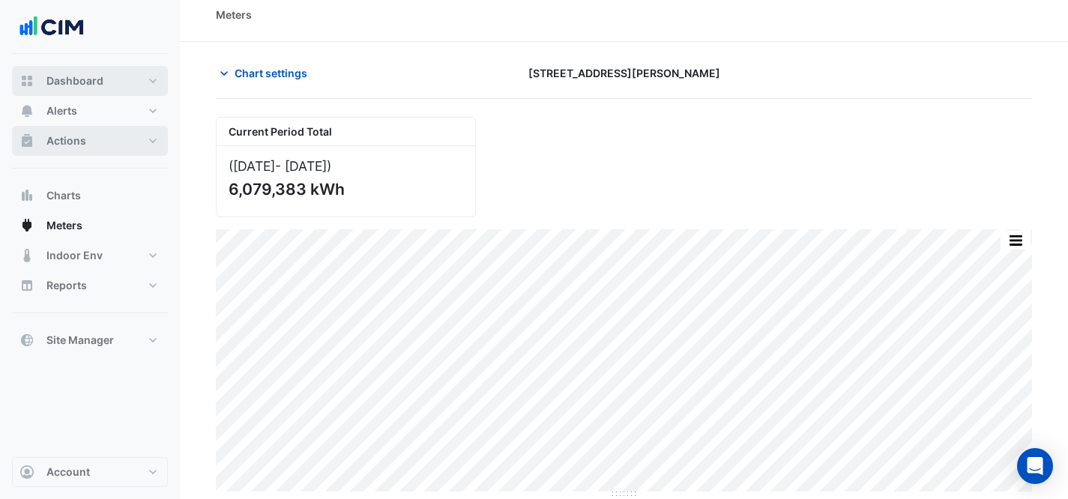
select select "***"
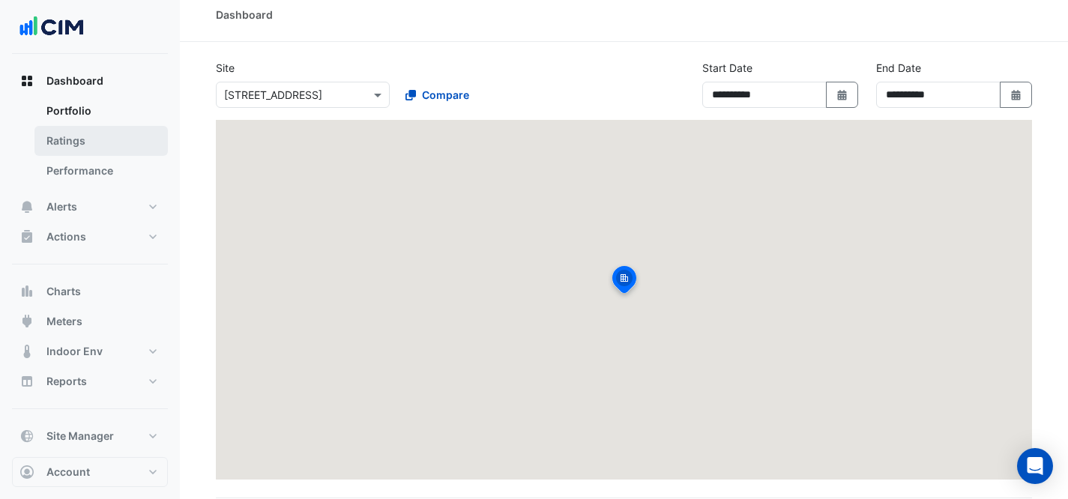
click at [94, 140] on link "Ratings" at bounding box center [100, 141] width 133 height 30
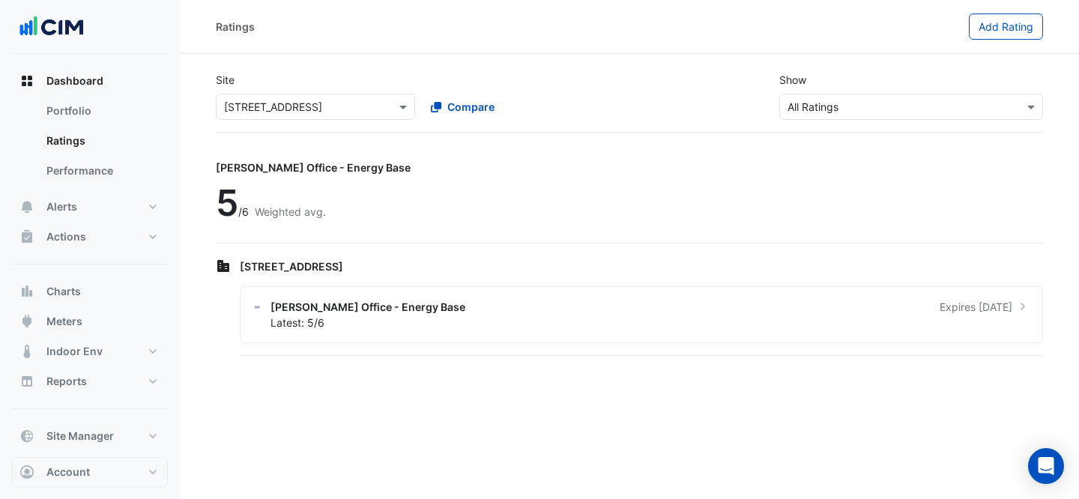
click at [322, 110] on input "text" at bounding box center [300, 108] width 153 height 16
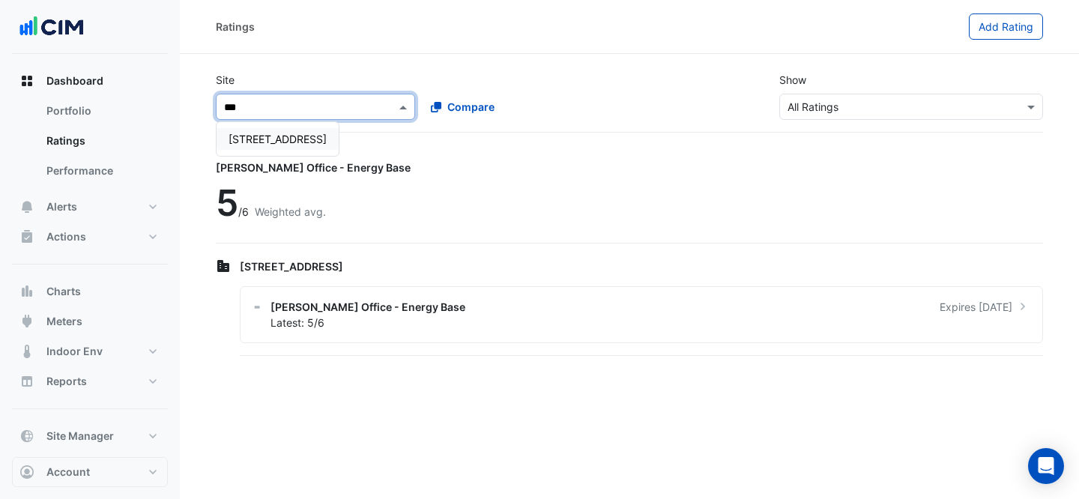
type input "**"
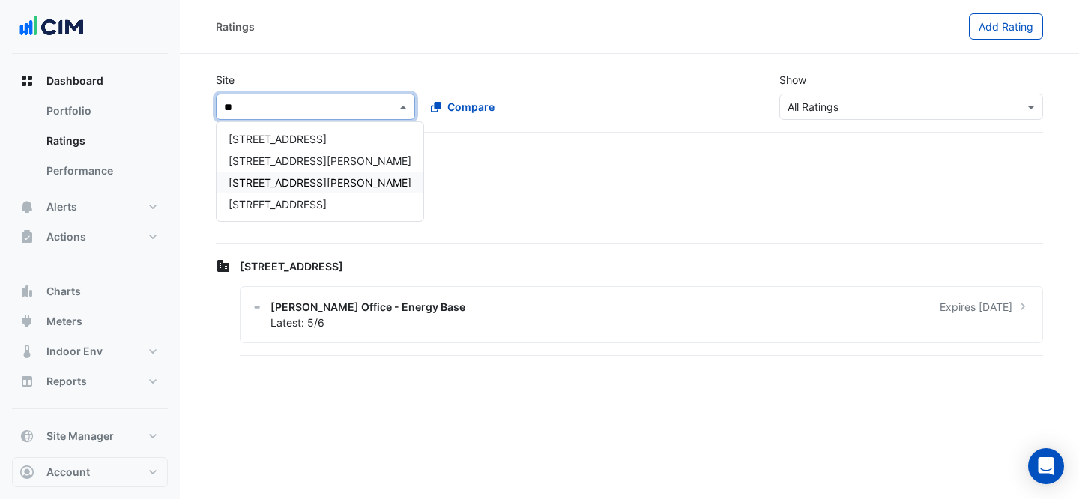
click at [316, 175] on div "[STREET_ADDRESS][PERSON_NAME]" at bounding box center [320, 183] width 207 height 22
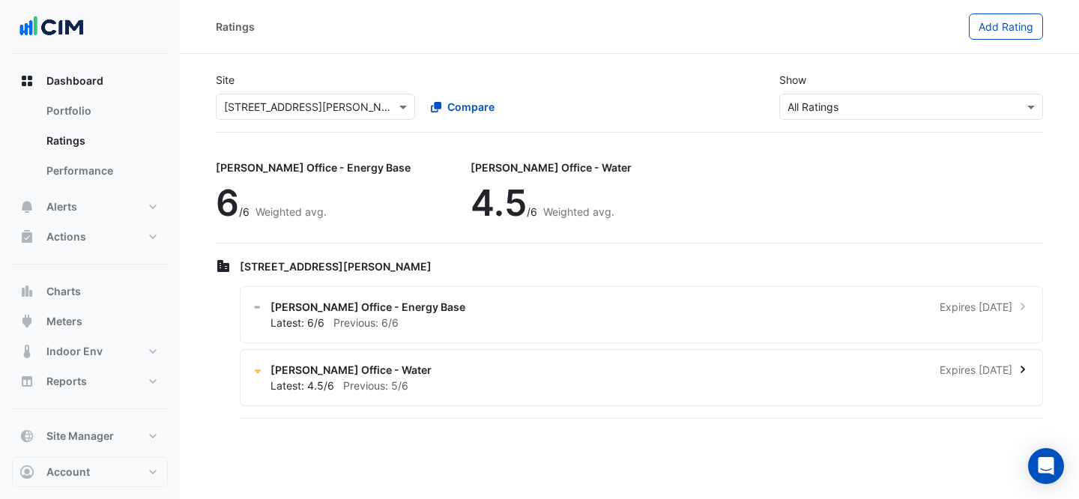
click at [447, 363] on div "[PERSON_NAME] Office - Water Expires [DATE]" at bounding box center [651, 370] width 760 height 16
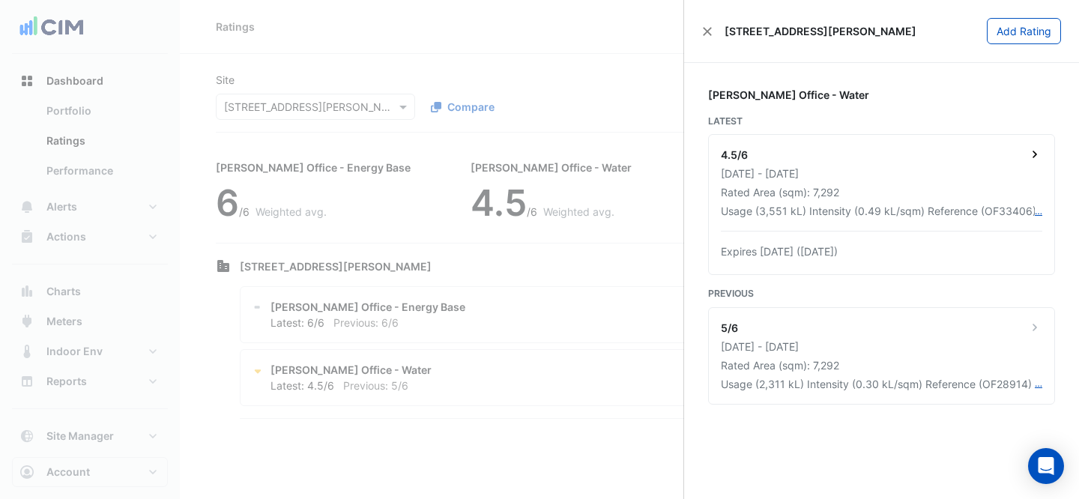
click at [933, 196] on div "Rated Area (sqm): 7,292" at bounding box center [882, 192] width 322 height 16
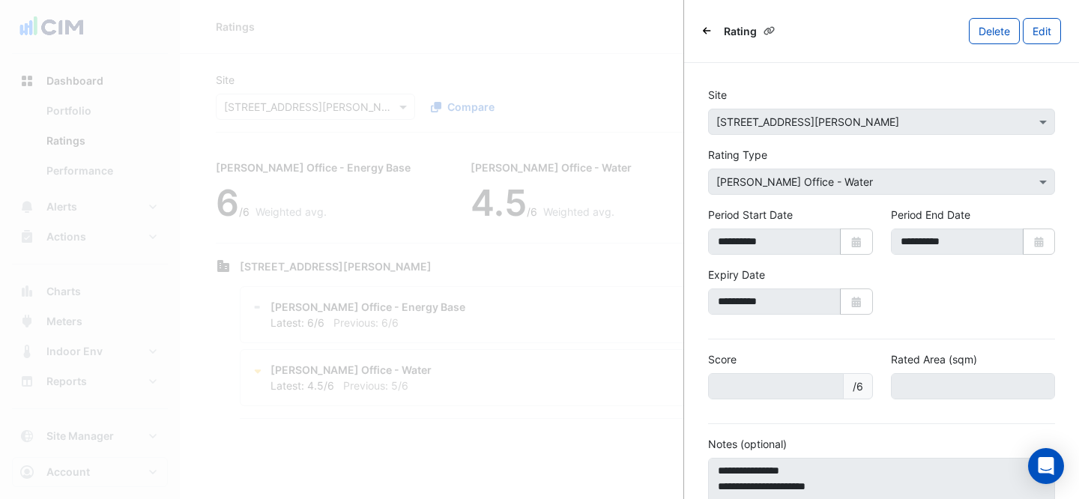
scroll to position [132, 0]
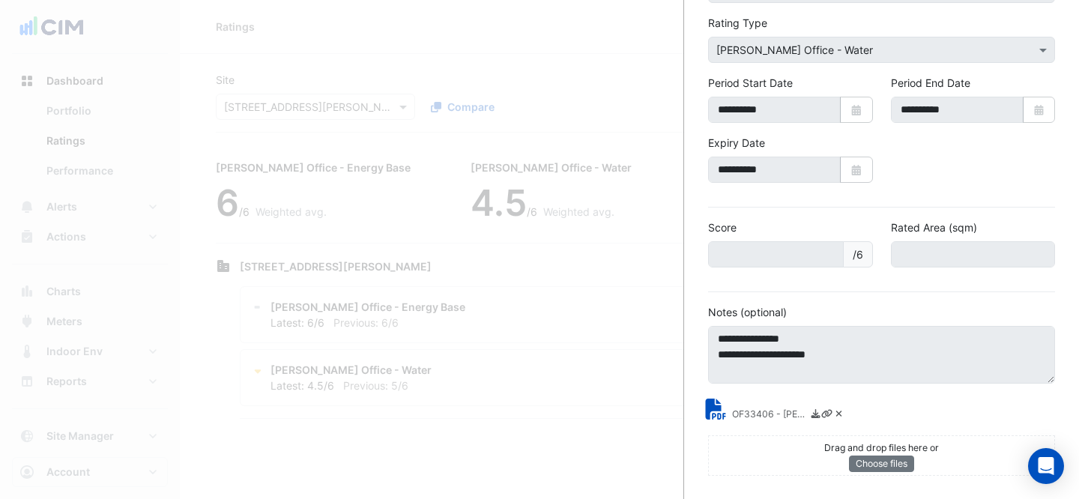
click at [735, 409] on small "OF33406 - [PERSON_NAME] Water Rating Report.pdf" at bounding box center [769, 416] width 75 height 16
